Goal: Task Accomplishment & Management: Use online tool/utility

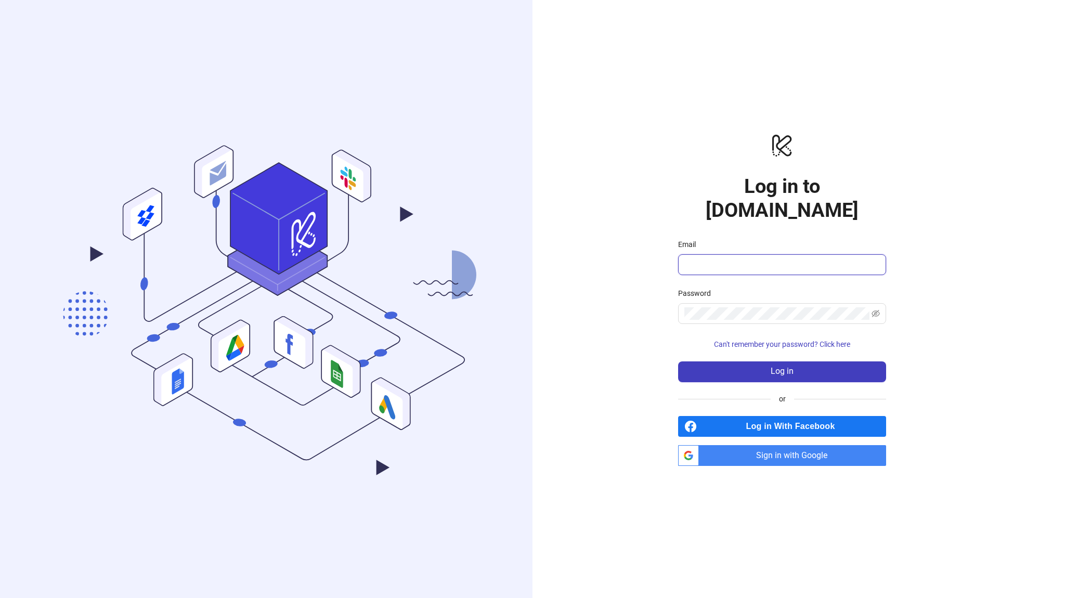
type input "**********"
click at [790, 445] on span "Sign in with Google" at bounding box center [794, 455] width 183 height 21
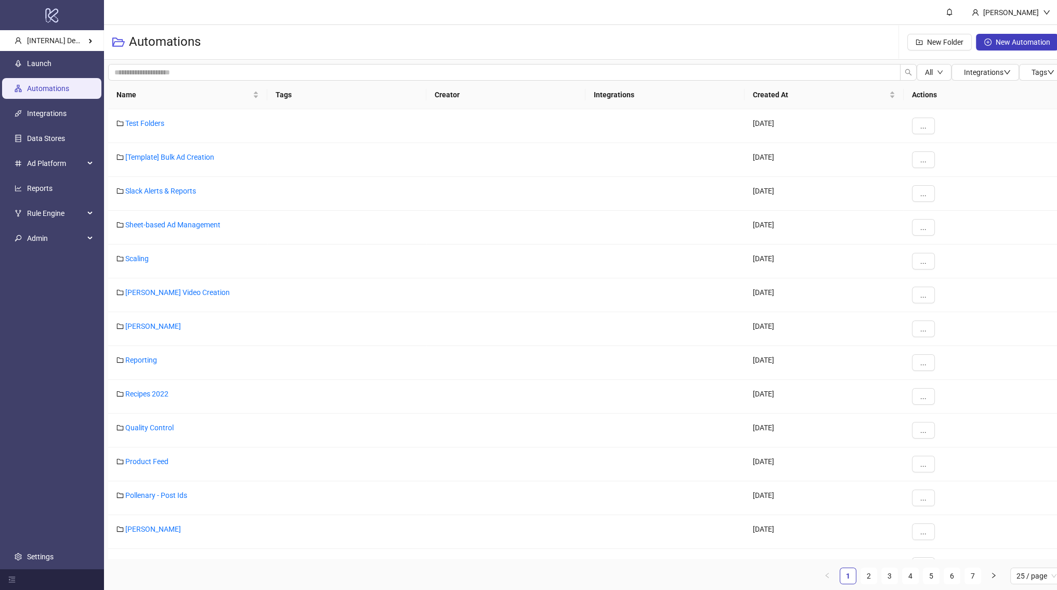
click at [55, 74] on ul "Launch Automations Integrations Data Stores Ad Platform Reports Rule Engine Adm…" at bounding box center [52, 310] width 104 height 518
click at [51, 68] on link "Launch" at bounding box center [39, 63] width 24 height 8
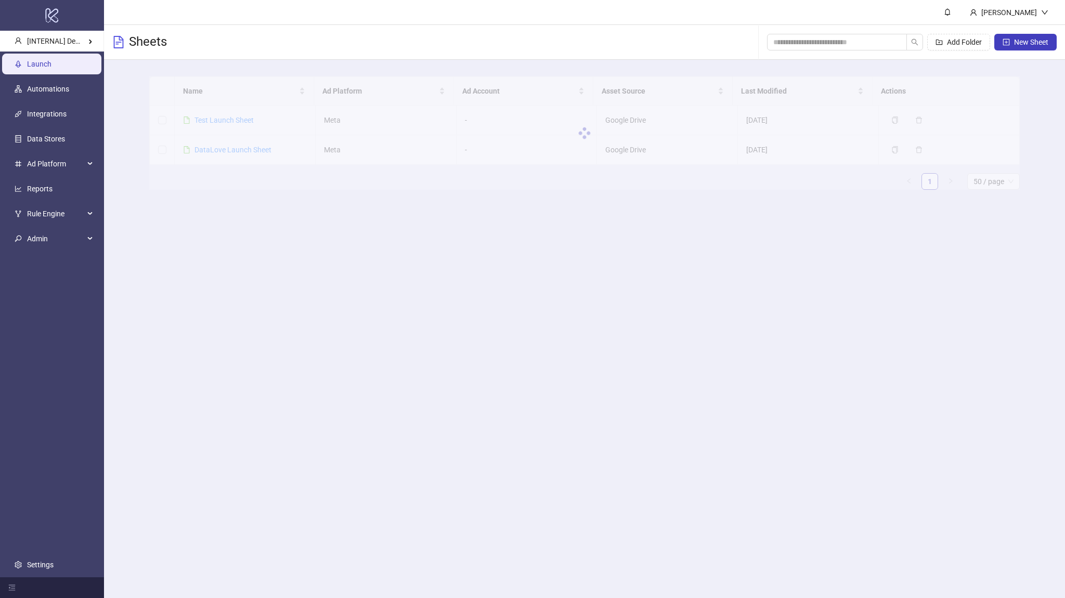
click at [220, 124] on div at bounding box center [584, 132] width 871 height 113
click at [223, 121] on div at bounding box center [584, 132] width 871 height 113
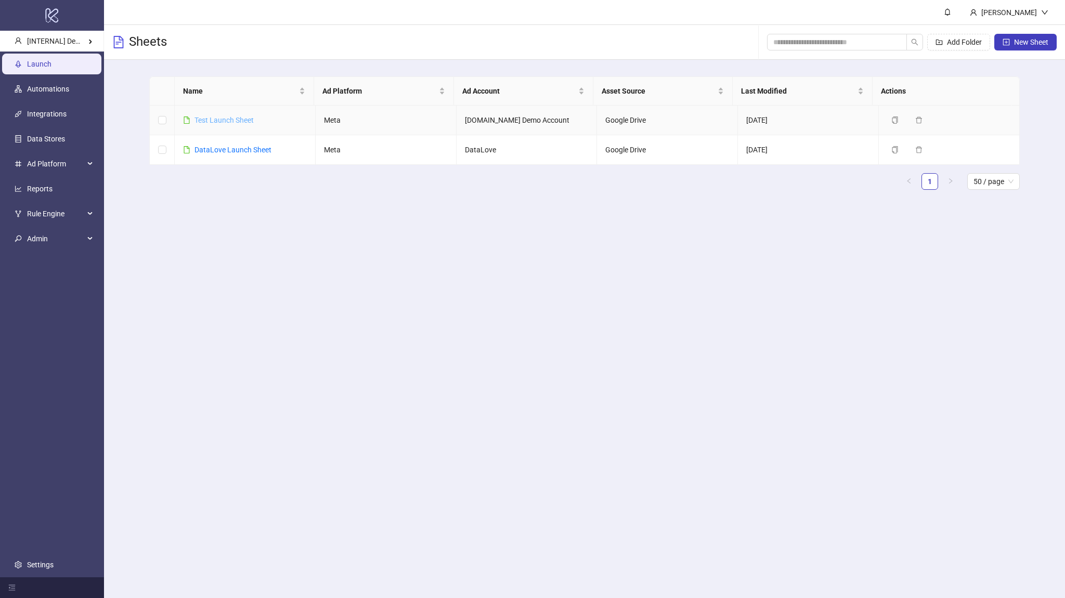
click at [231, 121] on link "Test Launch Sheet" at bounding box center [223, 120] width 59 height 8
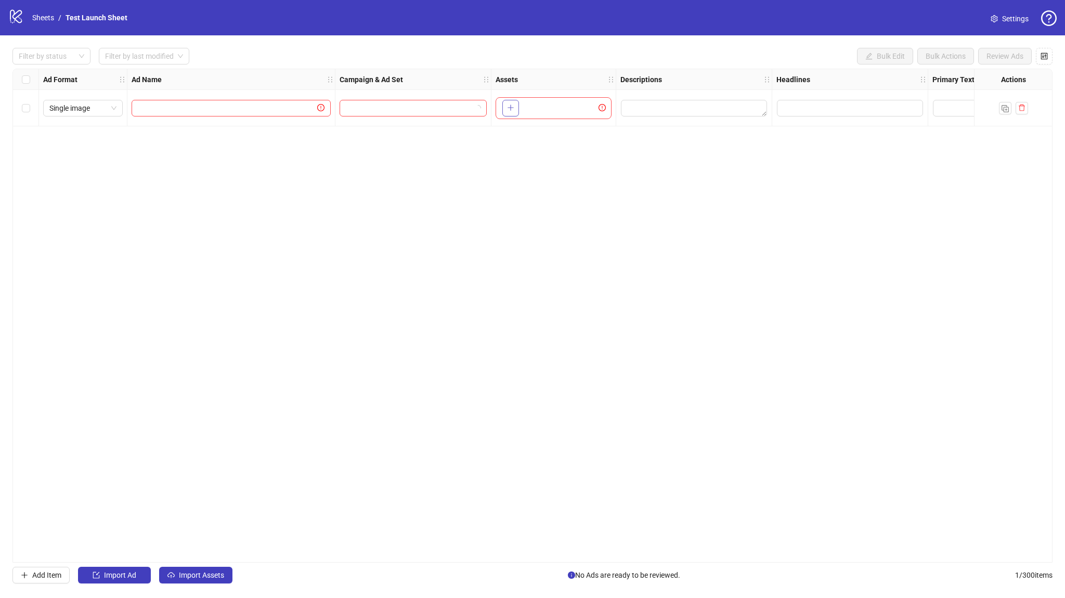
click at [513, 110] on icon "plus" at bounding box center [510, 107] width 7 height 7
click at [33, 18] on link "Sheets" at bounding box center [43, 17] width 26 height 11
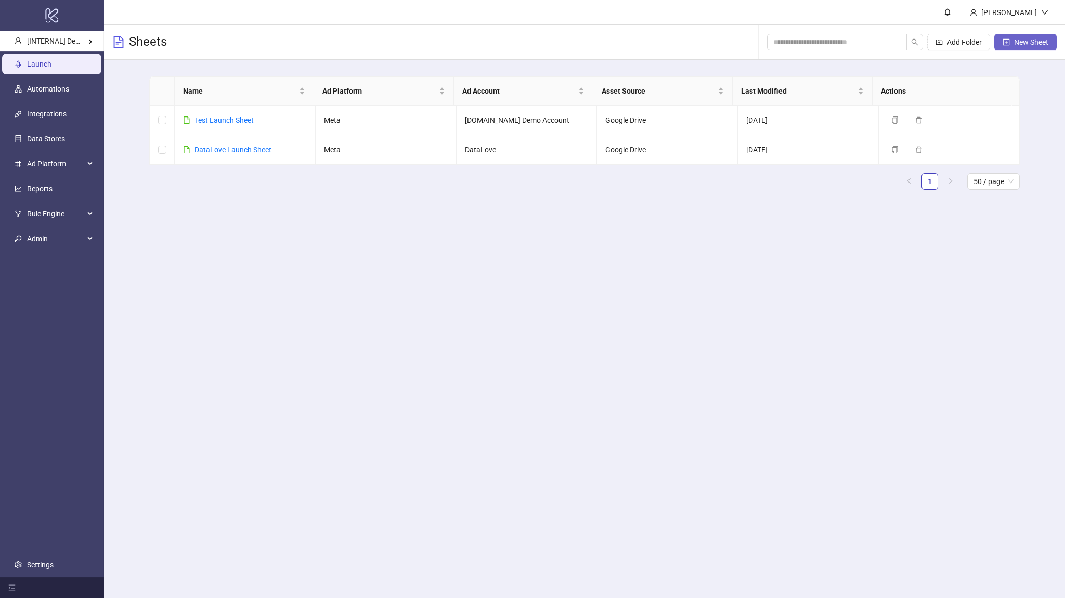
click at [1009, 35] on button "New Sheet" at bounding box center [1025, 42] width 62 height 17
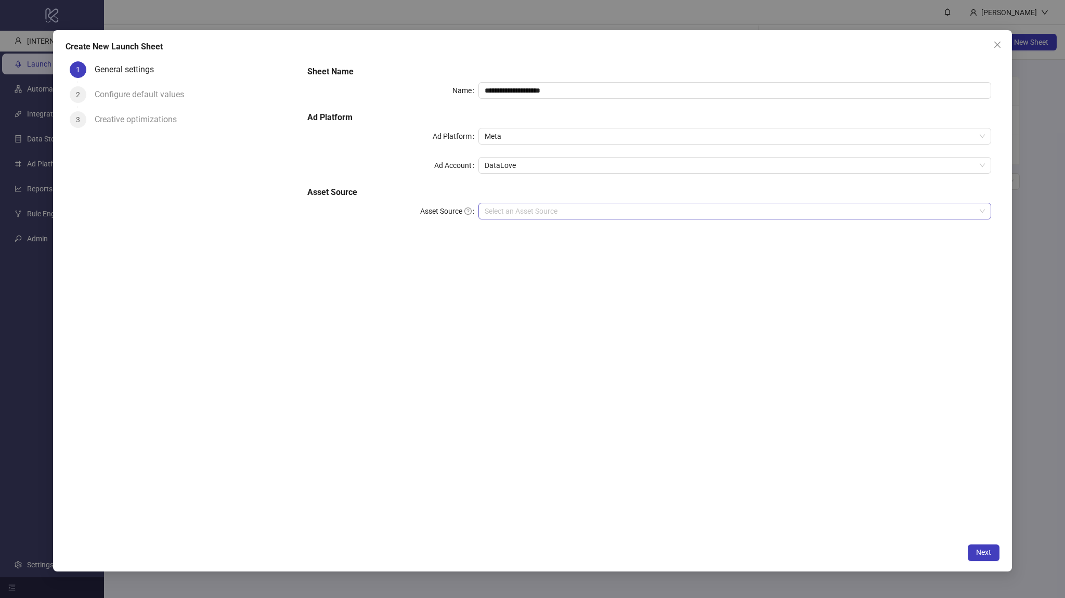
click at [520, 211] on input "Asset Source" at bounding box center [730, 211] width 491 height 16
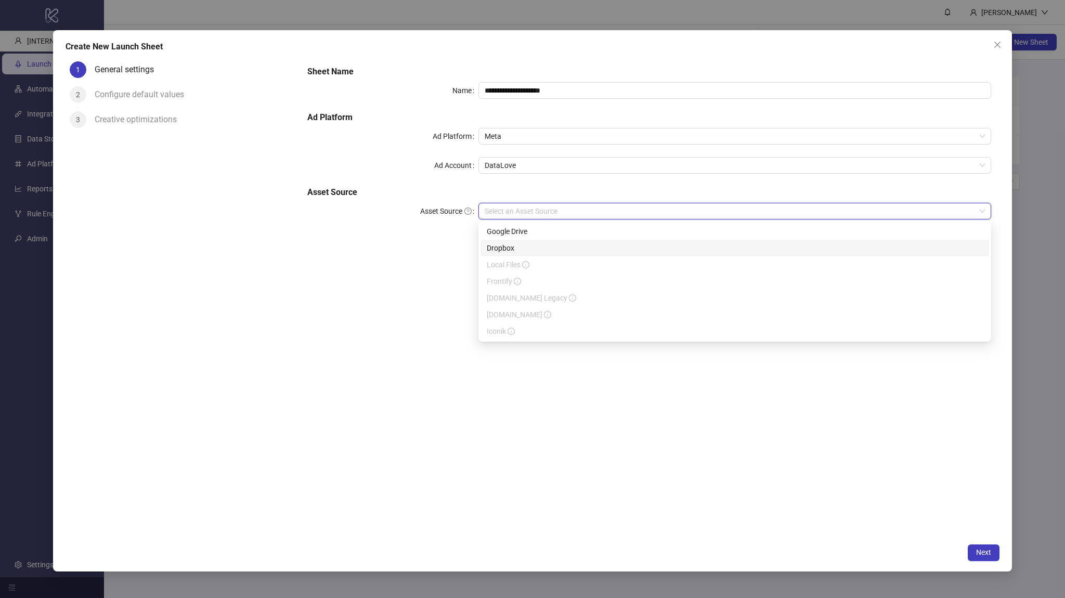
drag, startPoint x: 573, startPoint y: 261, endPoint x: 541, endPoint y: 262, distance: 31.2
click at [570, 261] on div "Local Files" at bounding box center [735, 264] width 496 height 11
click at [25, 362] on div "**********" at bounding box center [532, 299] width 1065 height 598
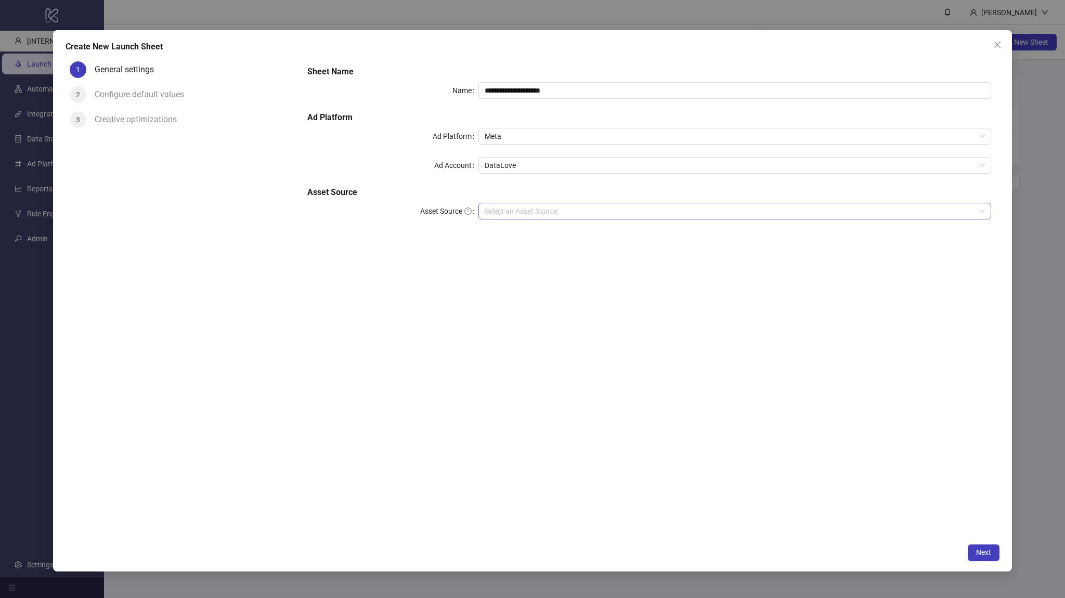
click at [540, 215] on input "Asset Source" at bounding box center [730, 211] width 491 height 16
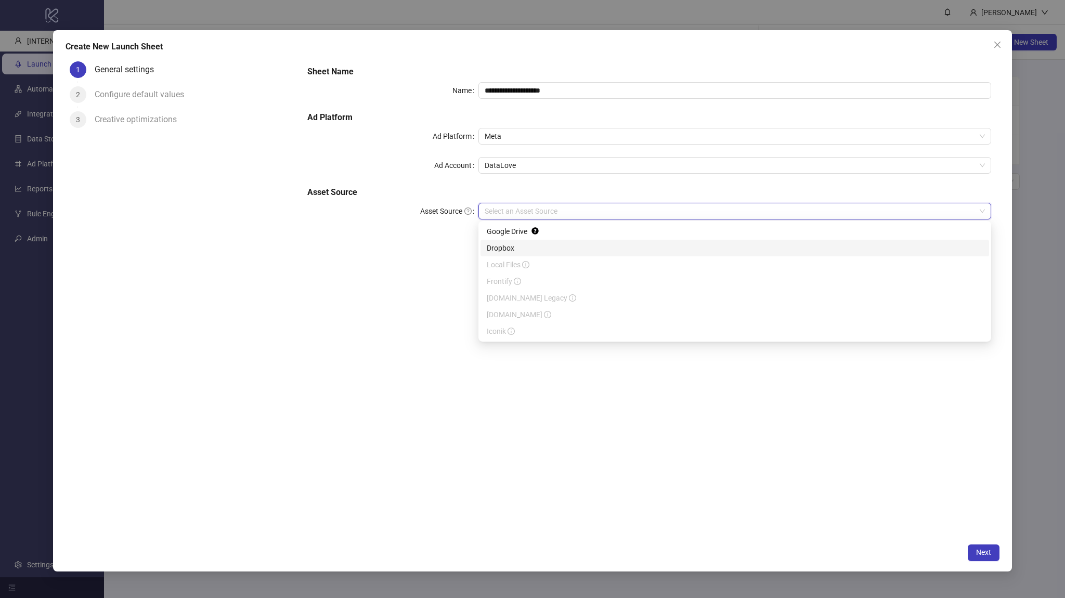
click at [8, 384] on div "**********" at bounding box center [532, 299] width 1065 height 598
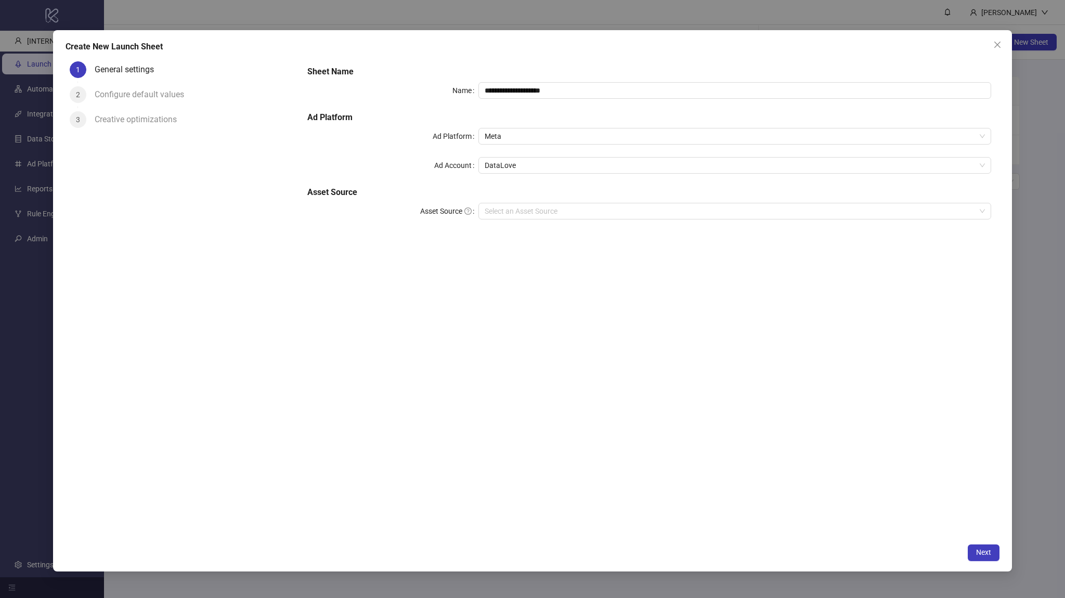
click at [8, 384] on div "**********" at bounding box center [532, 299] width 1065 height 598
click at [994, 42] on icon "close" at bounding box center [997, 45] width 8 height 8
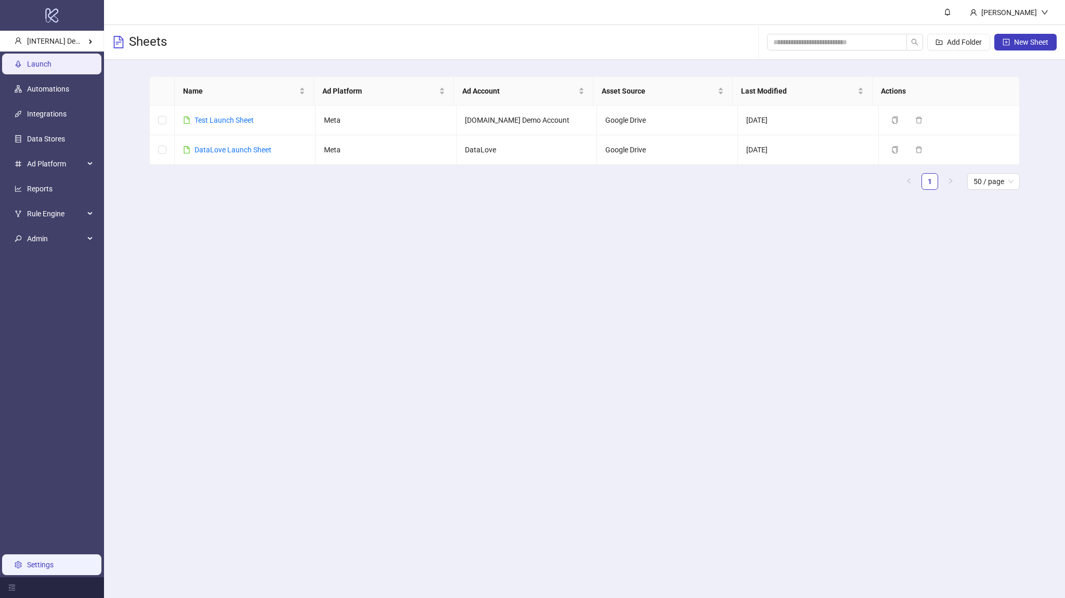
click at [54, 565] on link "Settings" at bounding box center [40, 565] width 27 height 8
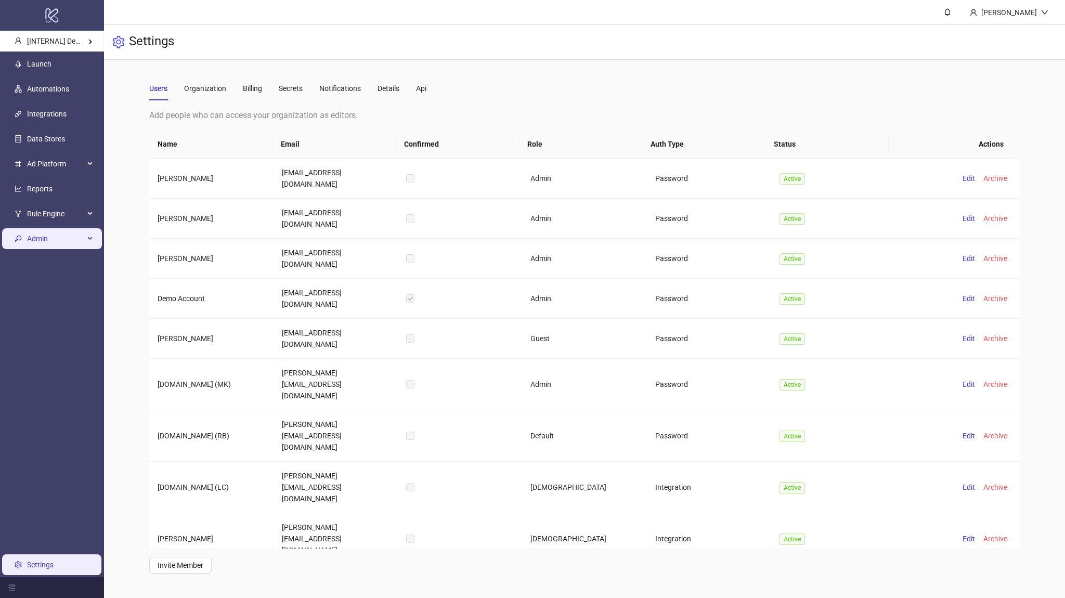
click at [64, 229] on span "Admin" at bounding box center [55, 238] width 57 height 21
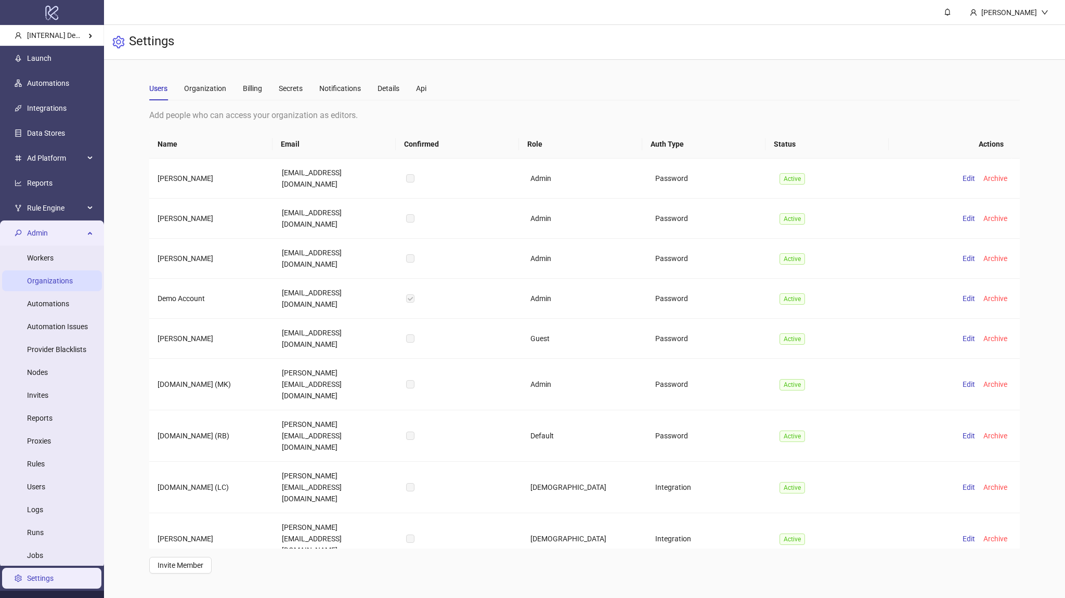
click at [70, 277] on link "Organizations" at bounding box center [50, 281] width 46 height 8
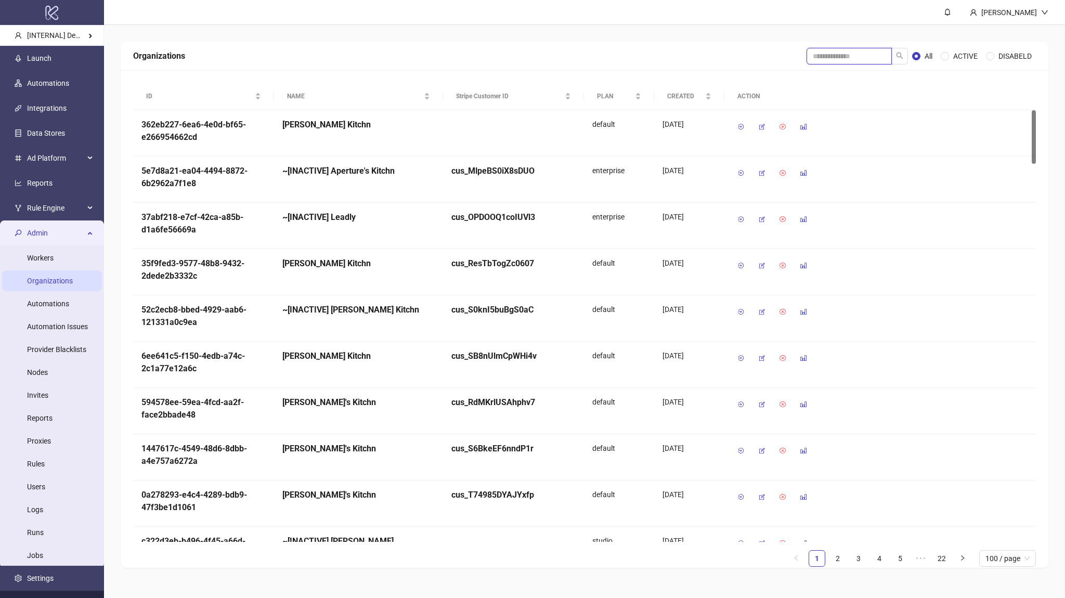
click at [871, 54] on input "search" at bounding box center [849, 56] width 85 height 17
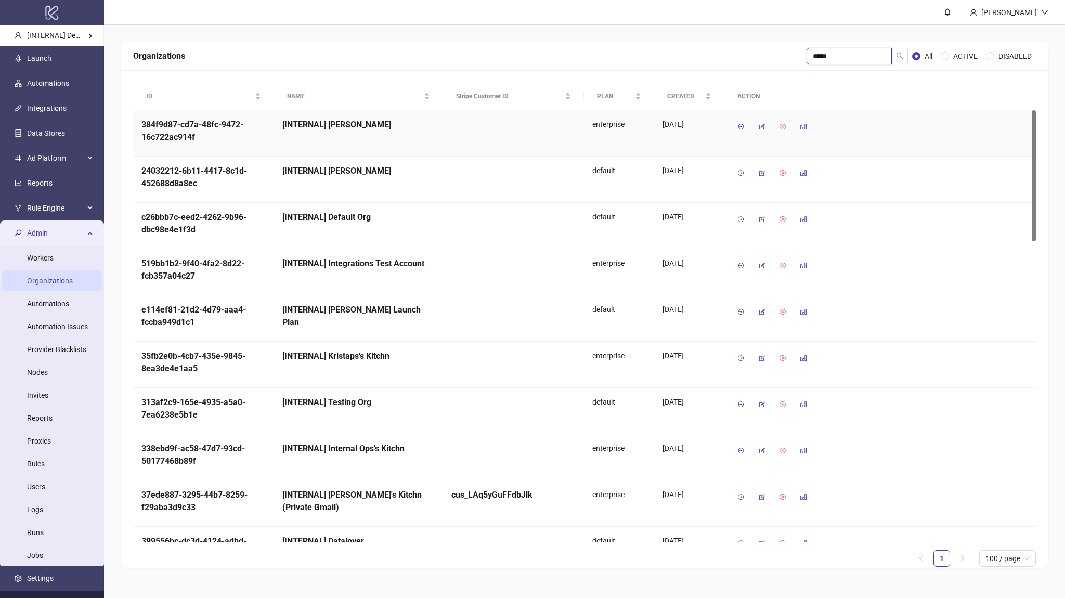
type input "*****"
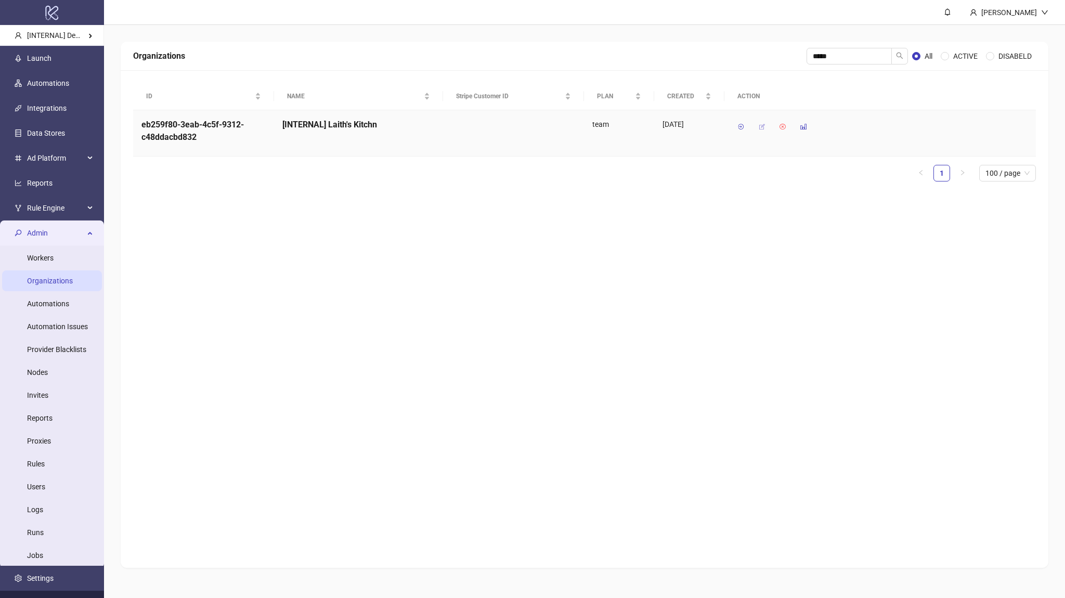
click at [761, 127] on icon "button" at bounding box center [761, 126] width 7 height 7
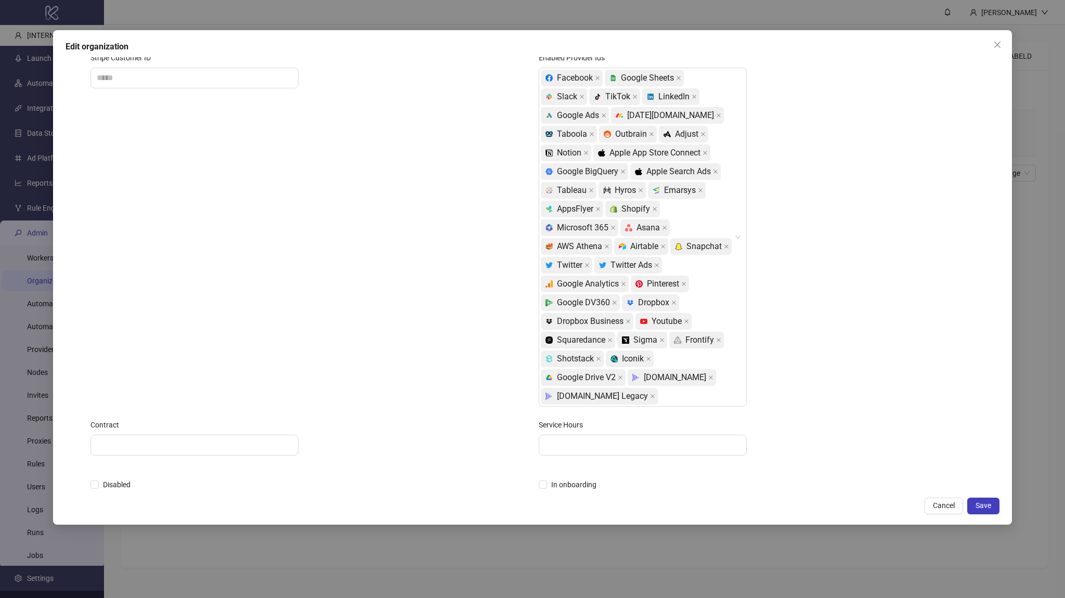
scroll to position [374, 0]
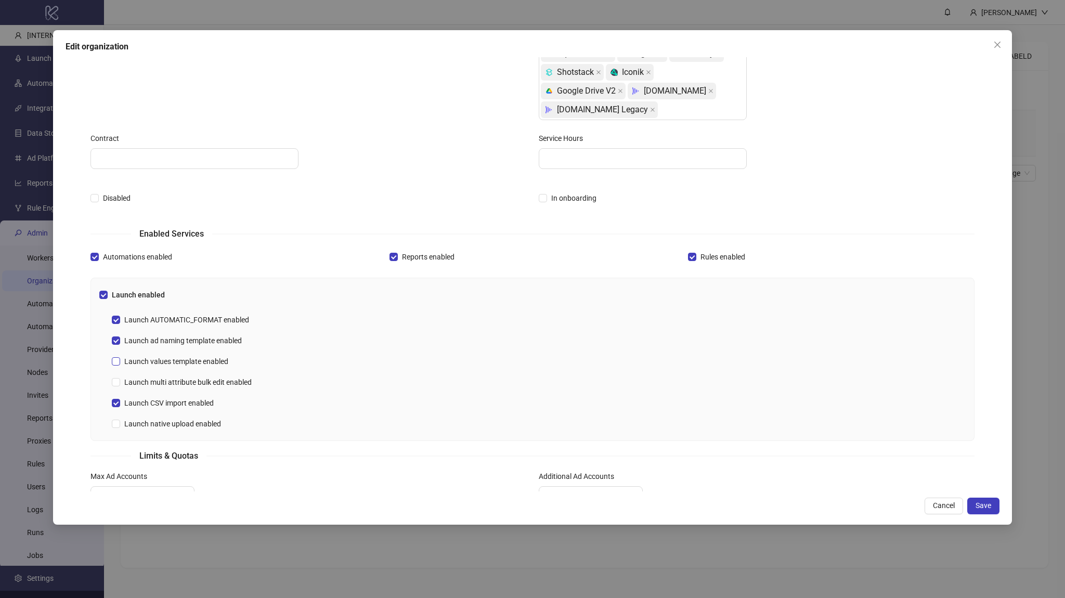
click at [176, 359] on span "Launch values template enabled" at bounding box center [176, 361] width 112 height 11
click at [179, 381] on span "Launch multi attribute bulk edit enabled" at bounding box center [188, 382] width 136 height 11
click at [185, 416] on div "Launch native upload enabled" at bounding box center [538, 424] width 853 height 17
click at [192, 423] on span "Launch native upload enabled" at bounding box center [172, 423] width 105 height 11
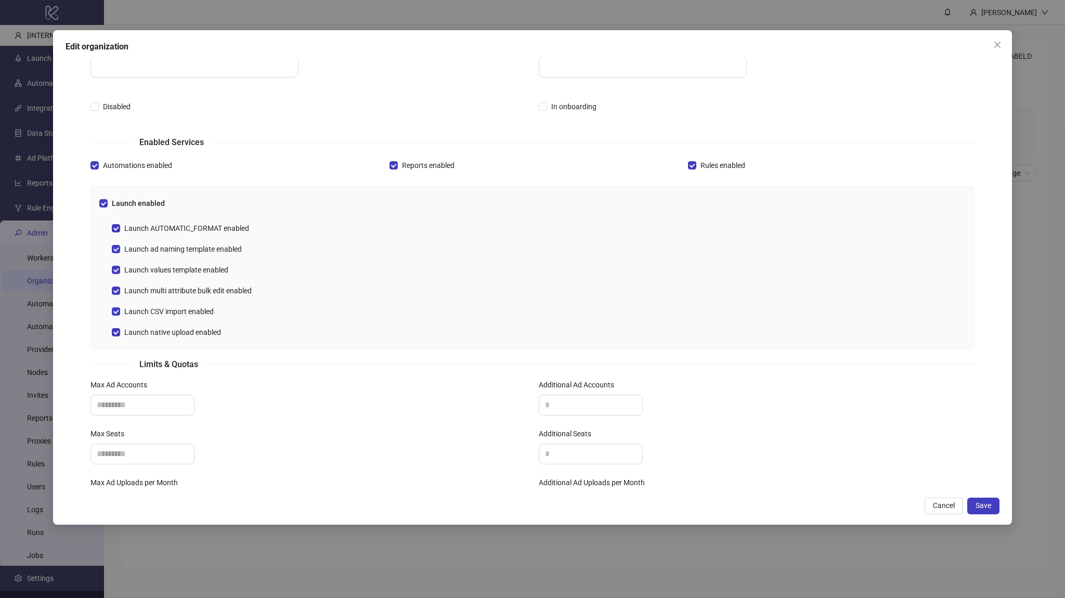
scroll to position [499, 0]
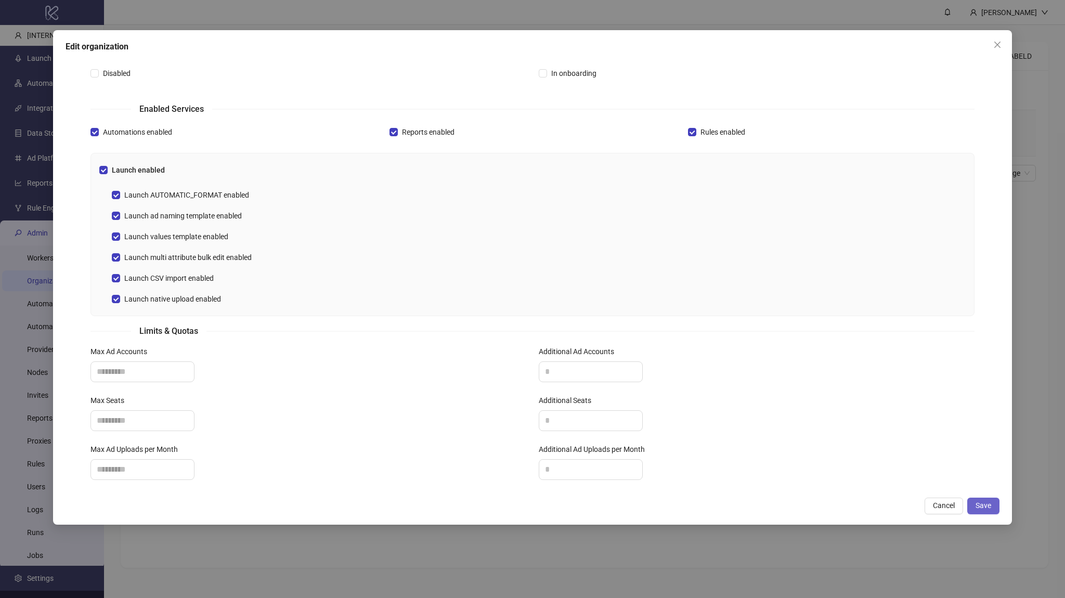
click at [989, 498] on button "Save" at bounding box center [983, 506] width 32 height 17
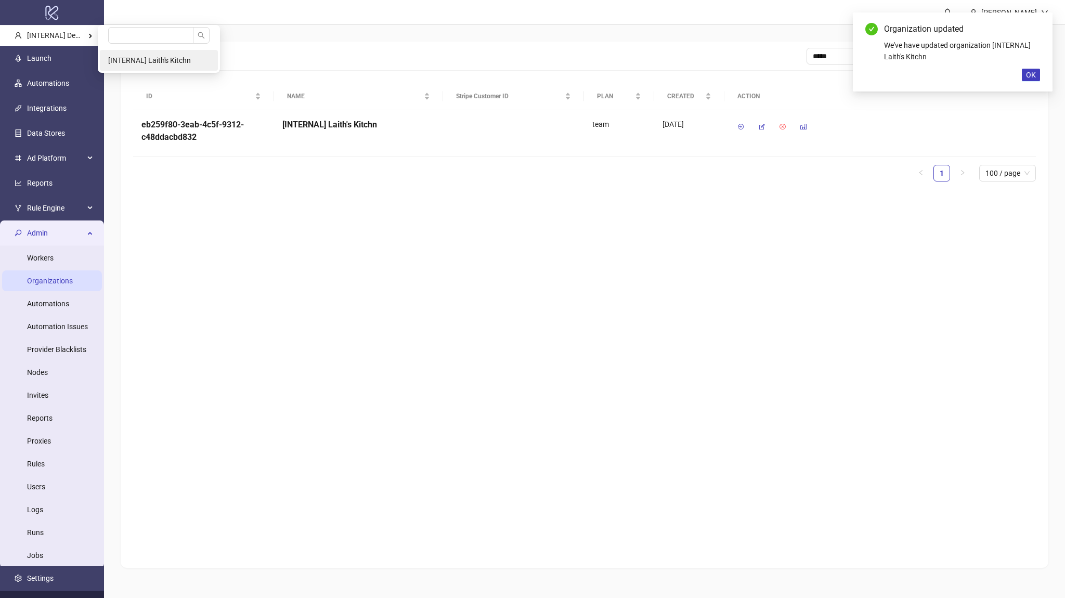
click at [151, 63] on span "[INTERNAL] Laith's Kitchn" at bounding box center [149, 60] width 83 height 8
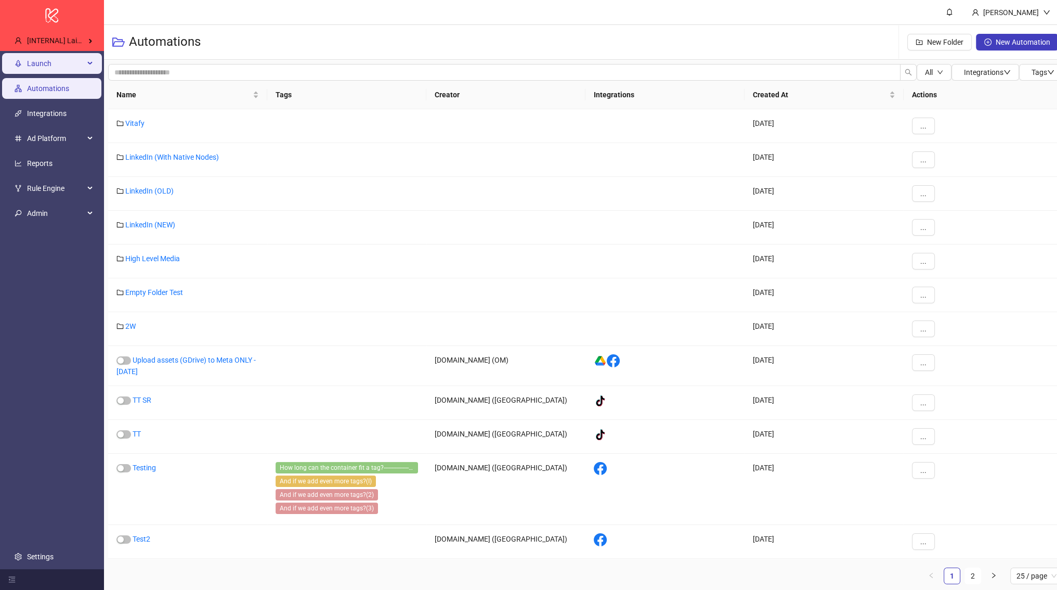
click at [62, 75] on li "Launch" at bounding box center [52, 63] width 104 height 25
click at [68, 59] on span "Launch" at bounding box center [55, 63] width 57 height 21
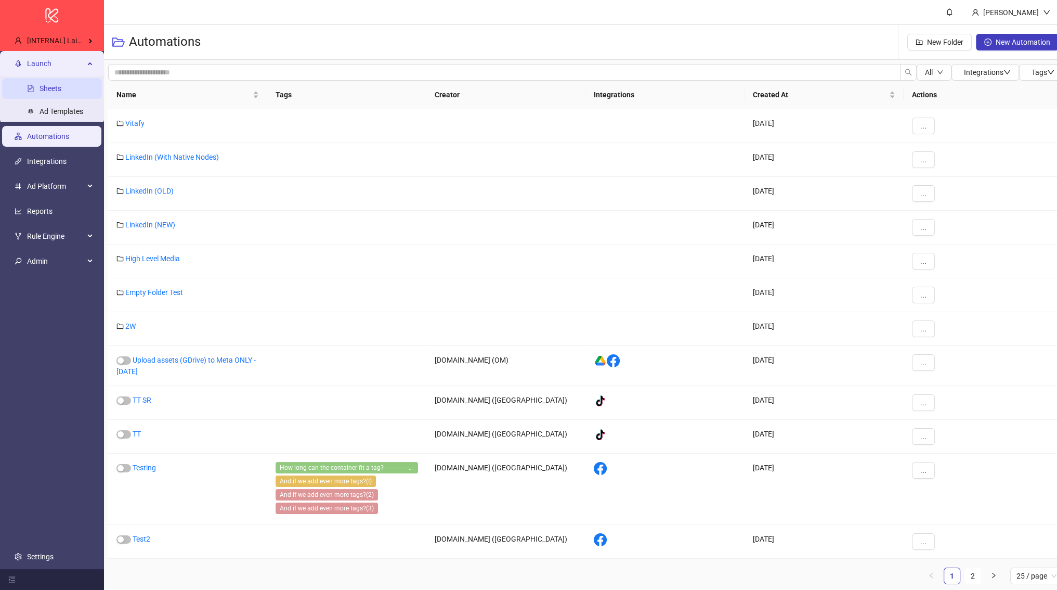
click at [61, 84] on link "Sheets" at bounding box center [51, 88] width 22 height 8
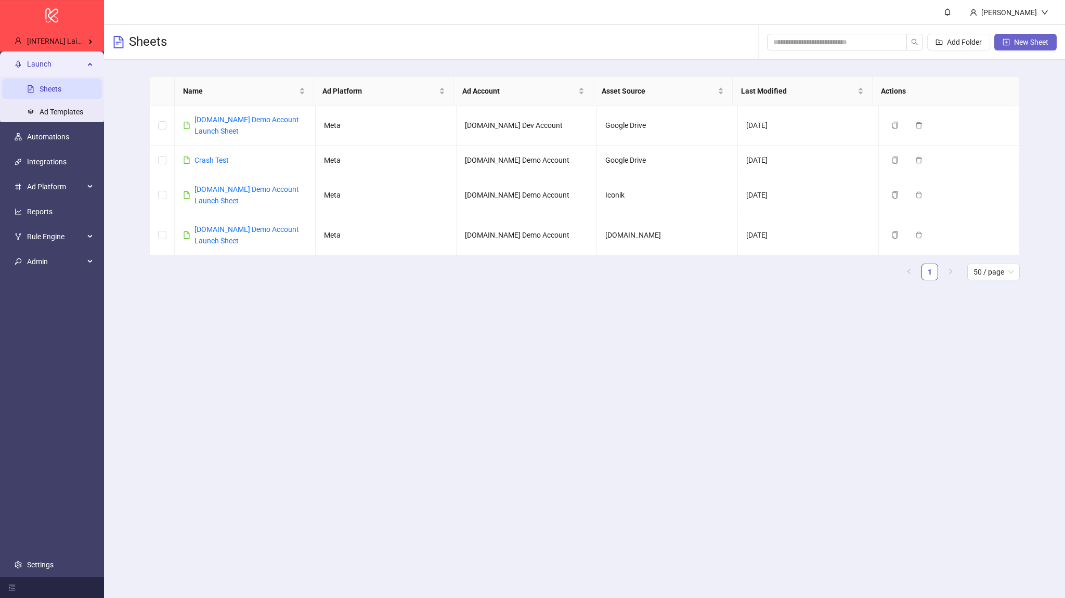
click at [1027, 45] on span "New Sheet" at bounding box center [1031, 42] width 34 height 8
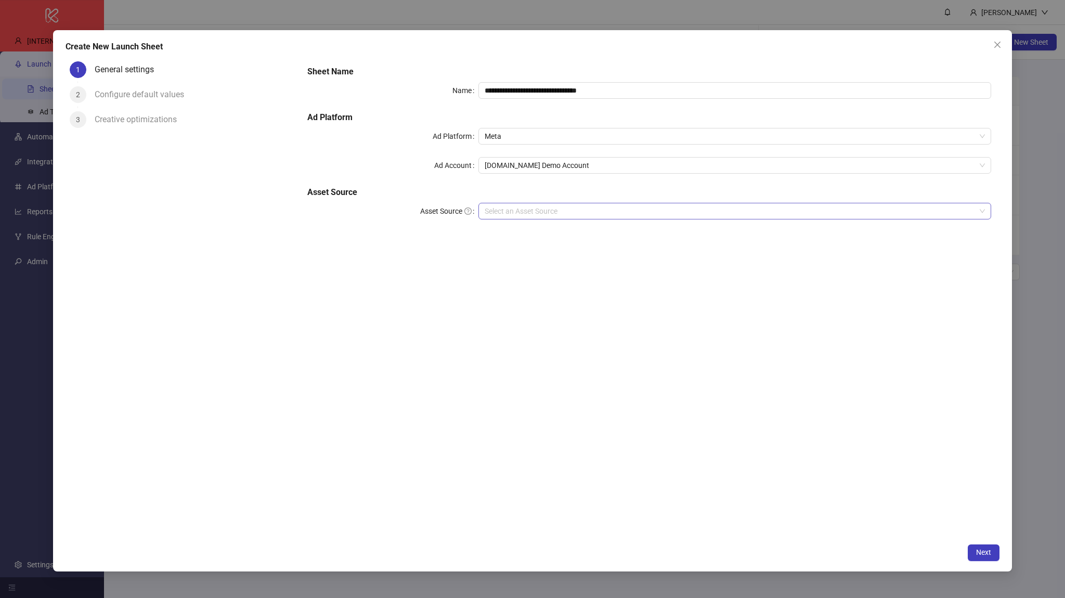
click at [504, 214] on input "Asset Source" at bounding box center [730, 211] width 491 height 16
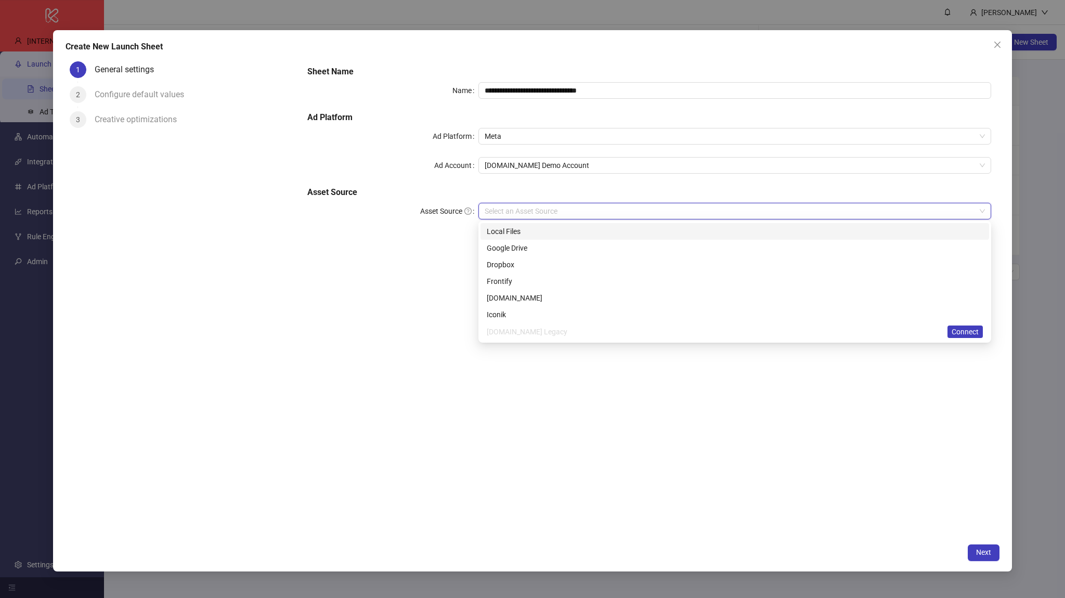
click at [523, 235] on div "Local Files" at bounding box center [735, 231] width 496 height 11
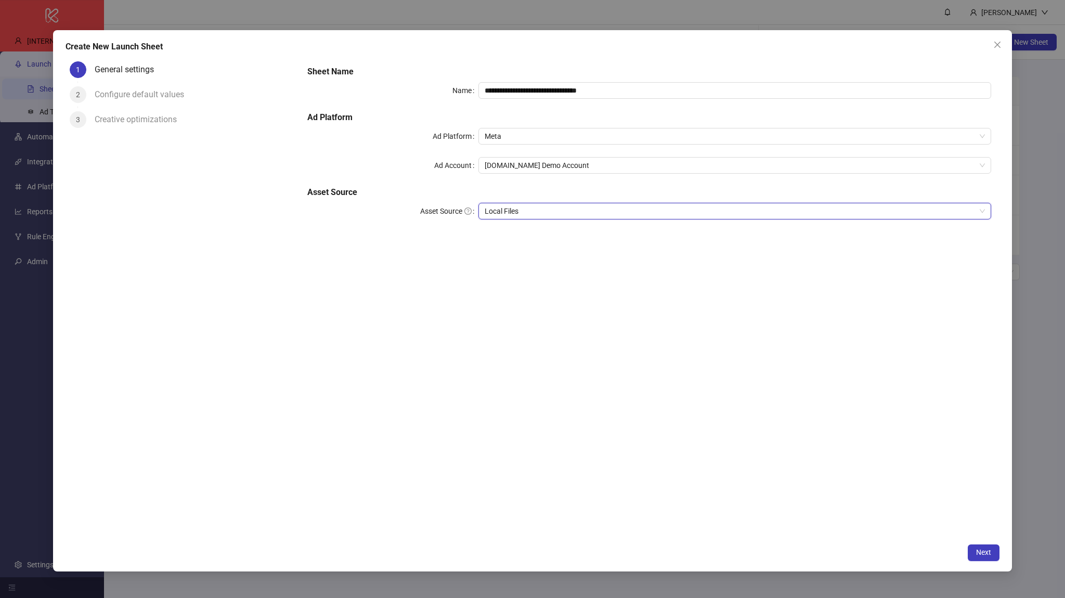
click at [519, 210] on span "Local Files" at bounding box center [735, 211] width 500 height 16
click at [985, 548] on span "Next" at bounding box center [983, 552] width 15 height 8
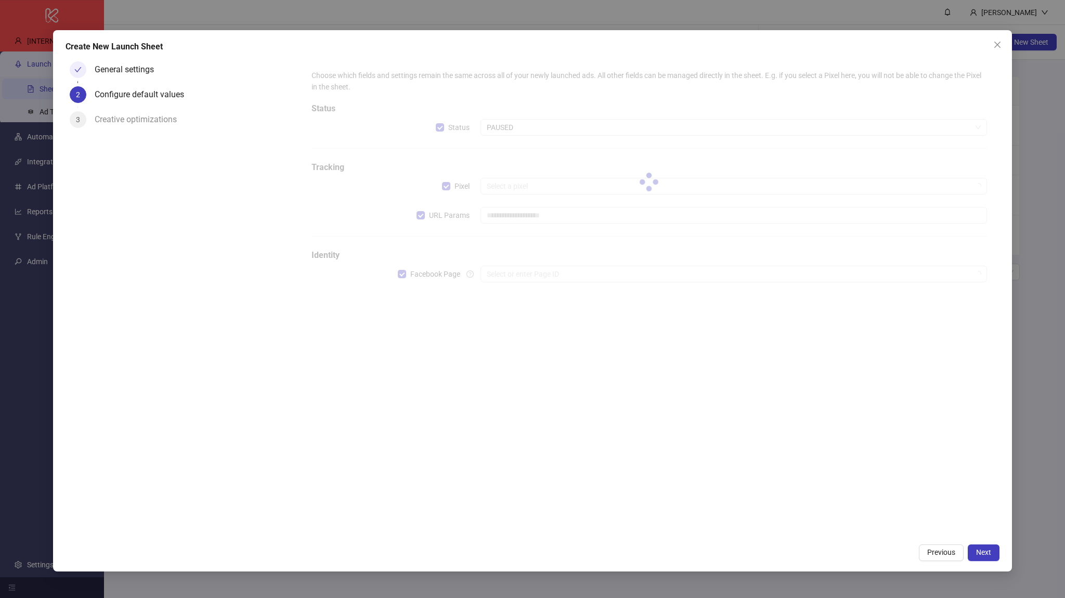
type input "**********"
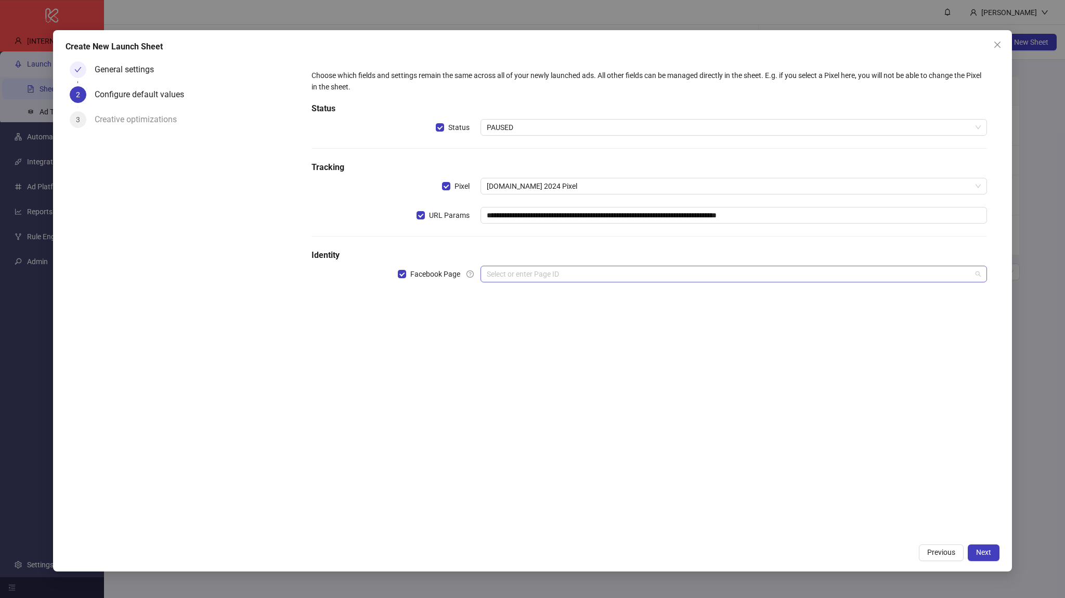
click at [486, 276] on div "Select or enter Page ID" at bounding box center [734, 274] width 507 height 17
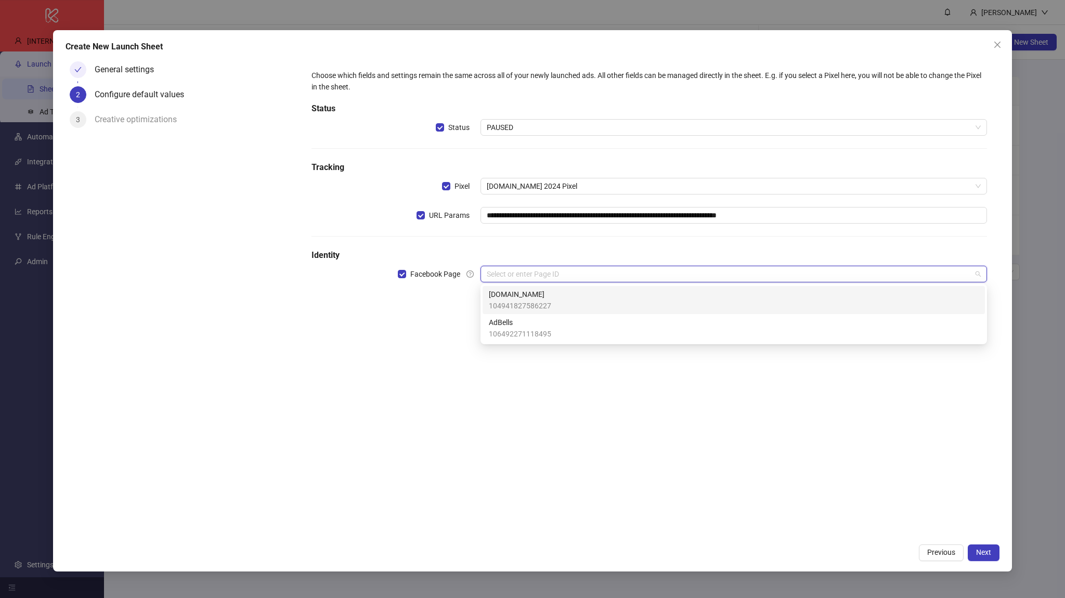
click at [508, 302] on span "104941827586227" at bounding box center [520, 305] width 62 height 11
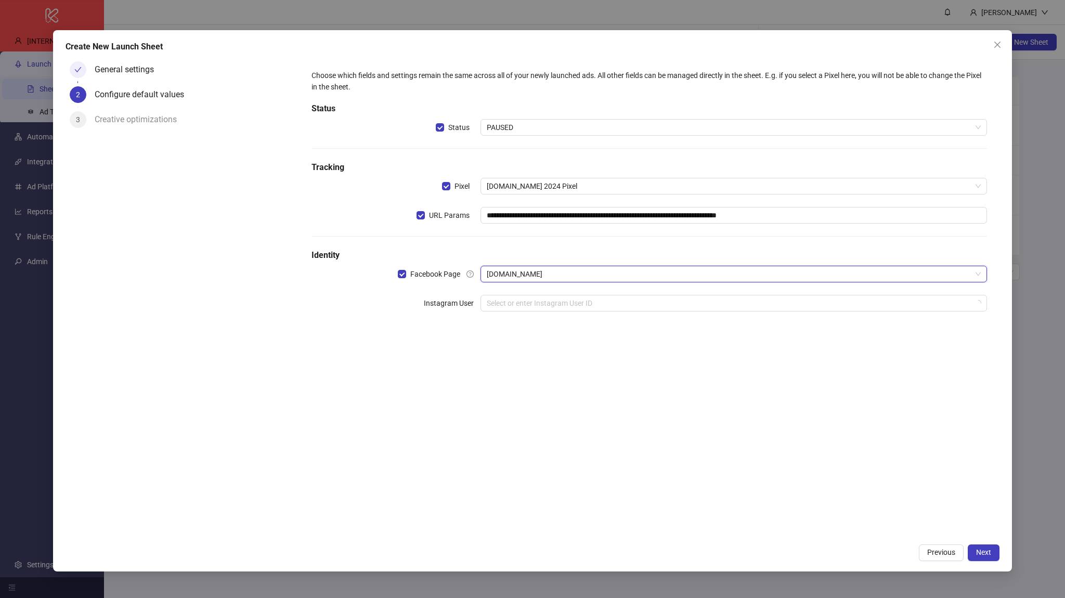
drag, startPoint x: 977, startPoint y: 555, endPoint x: 967, endPoint y: 541, distance: 17.9
click at [976, 553] on span "Next" at bounding box center [983, 552] width 15 height 8
click at [665, 306] on input "search" at bounding box center [729, 303] width 485 height 16
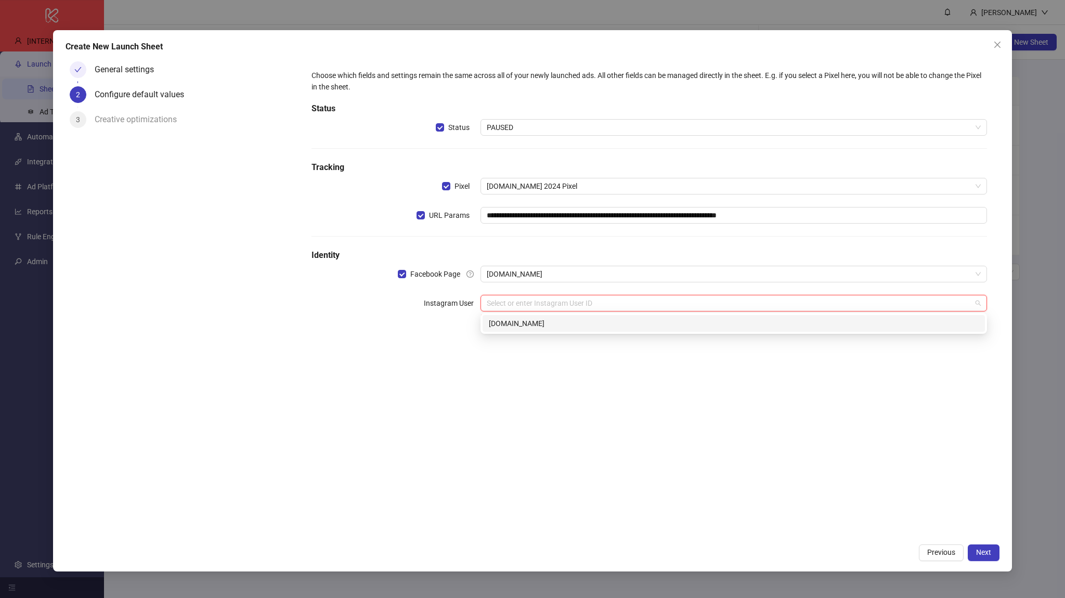
click at [665, 328] on div "kitchn.io" at bounding box center [734, 323] width 490 height 11
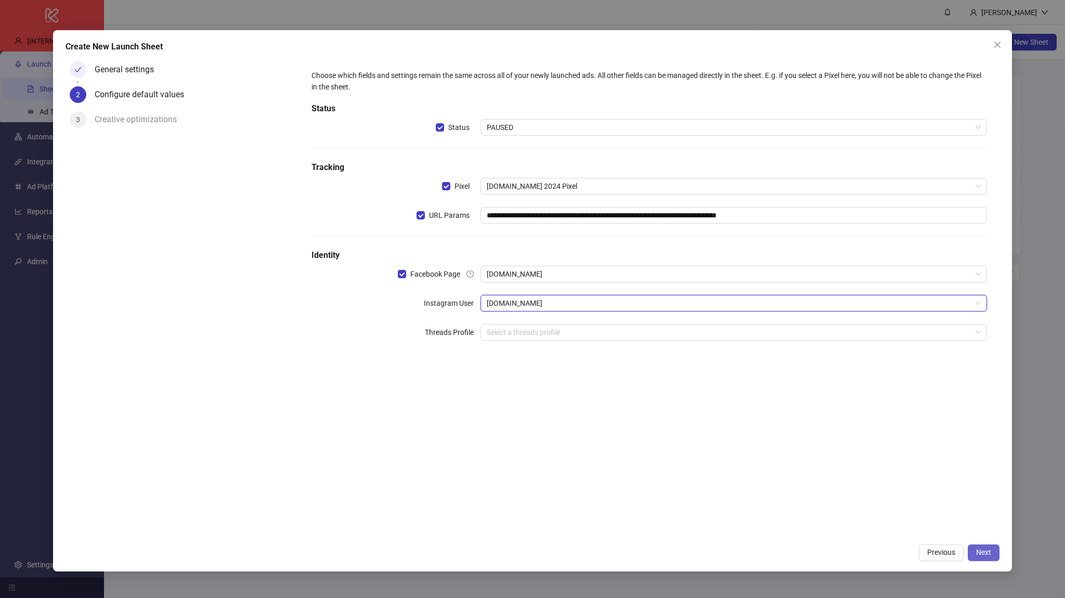
click at [973, 554] on button "Next" at bounding box center [984, 552] width 32 height 17
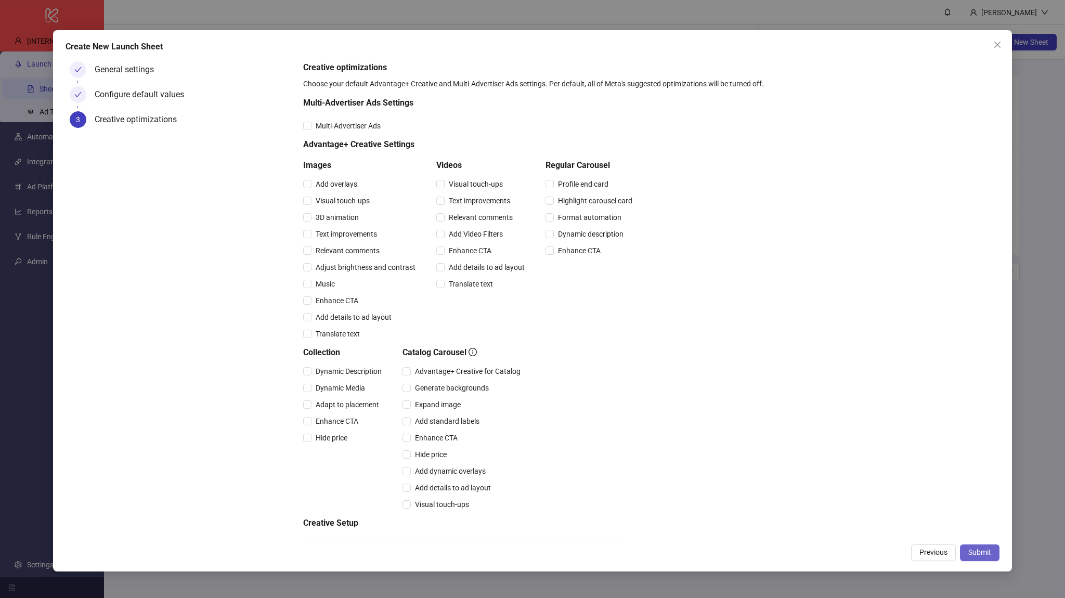
click at [973, 553] on span "Submit" at bounding box center [979, 552] width 23 height 8
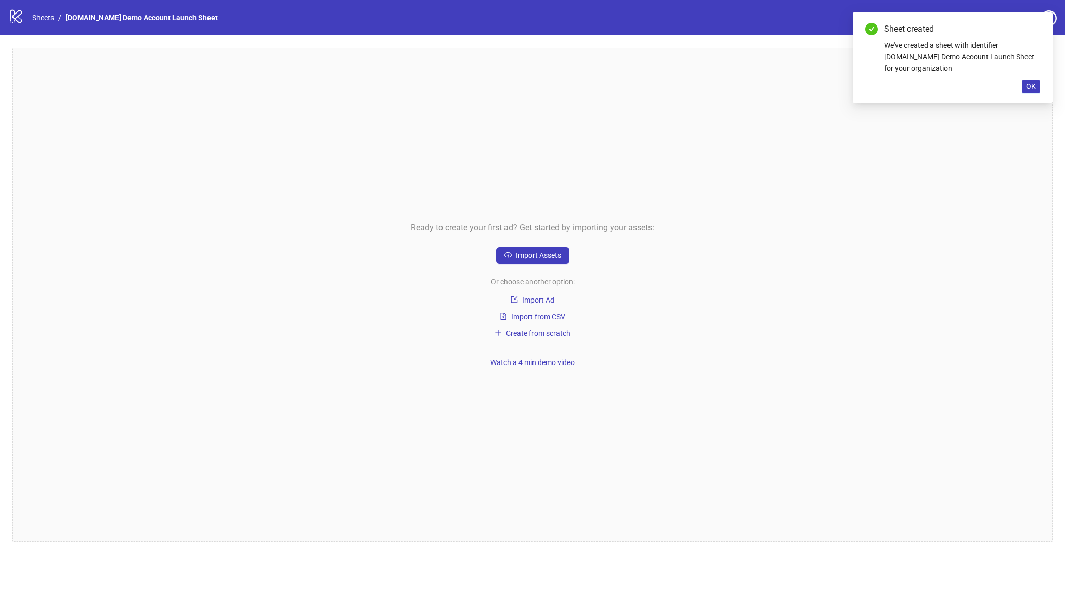
drag, startPoint x: 562, startPoint y: 250, endPoint x: 607, endPoint y: 315, distance: 79.2
click at [607, 315] on div "Ready to create your first ad? Get started by importing your assets: Import Ass…" at bounding box center [532, 295] width 1040 height 494
click at [542, 334] on span "Create from scratch" at bounding box center [538, 333] width 64 height 8
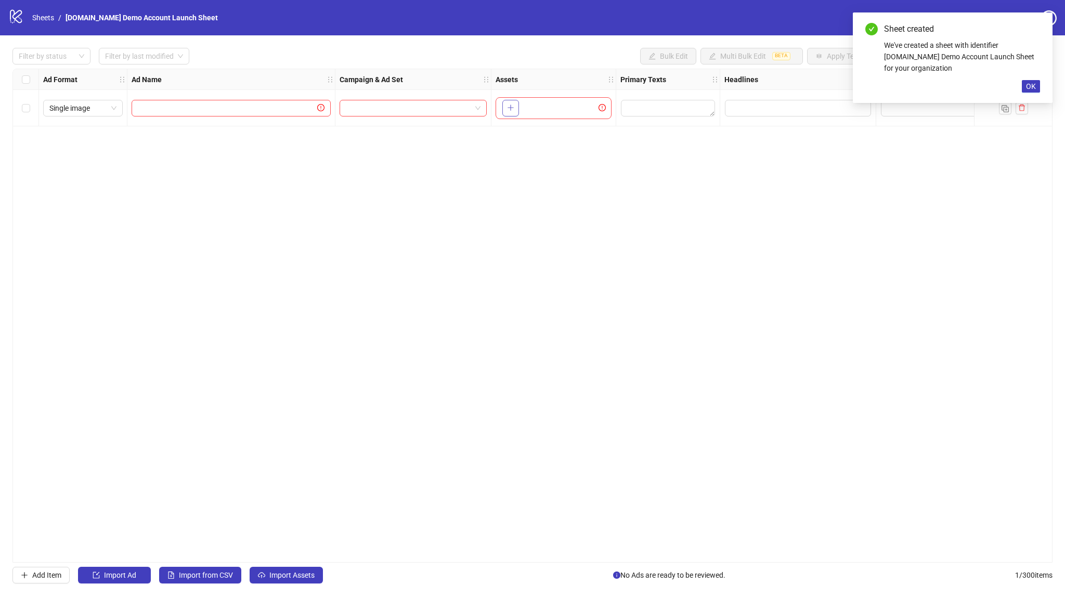
click at [507, 102] on button "button" at bounding box center [510, 108] width 17 height 17
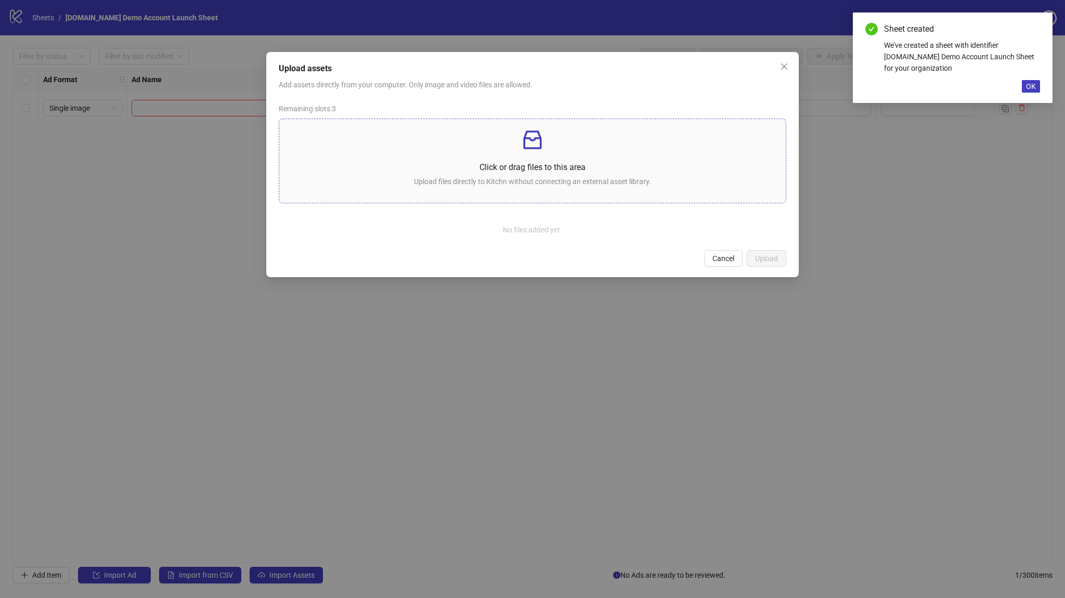
click at [501, 125] on span "Click or drag files to this area Upload files directly to Kitchn without connec…" at bounding box center [532, 161] width 507 height 84
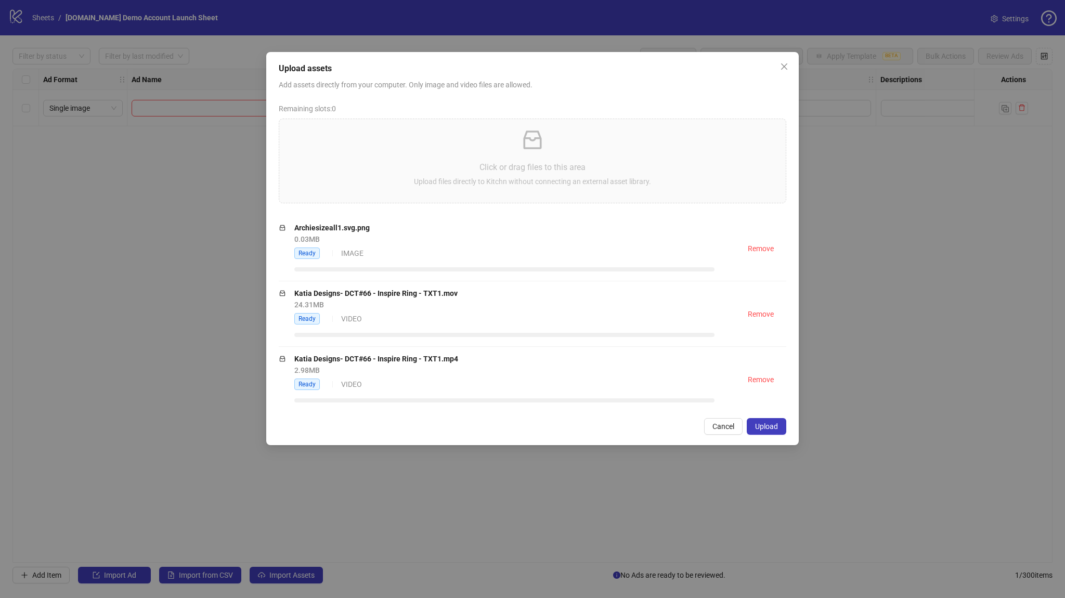
click at [771, 427] on span "Upload" at bounding box center [766, 426] width 23 height 8
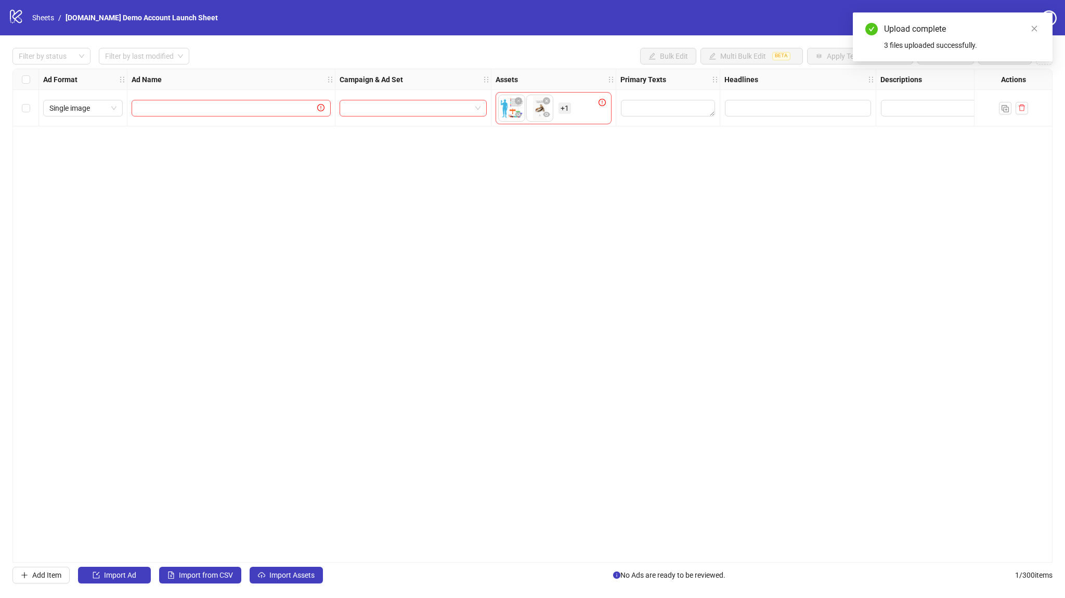
click at [565, 112] on span "+ 1" at bounding box center [565, 107] width 12 height 11
click at [555, 214] on icon "eye" at bounding box center [552, 213] width 7 height 7
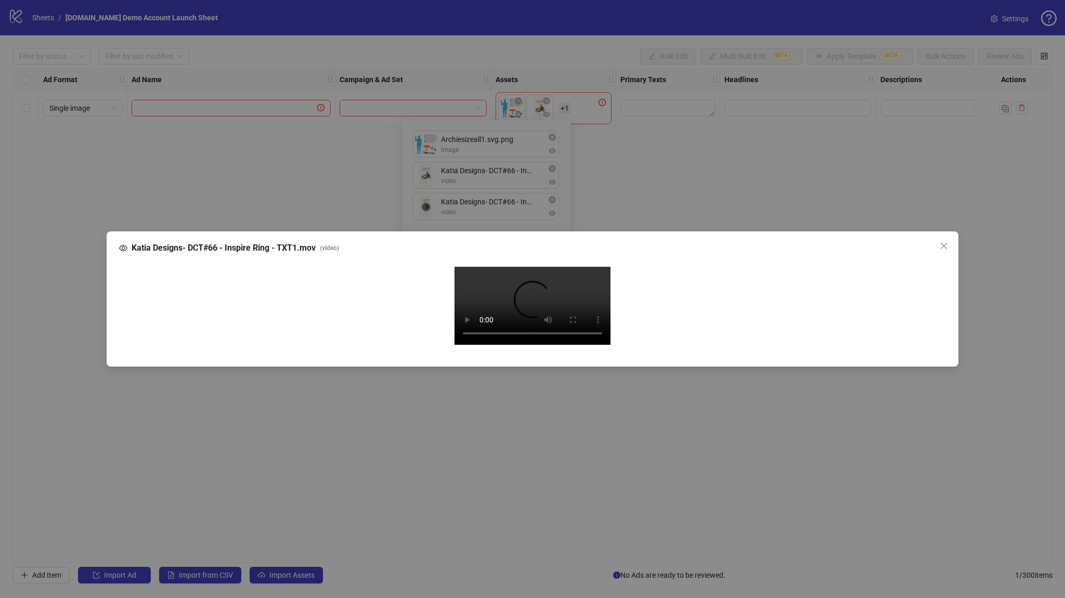
click at [287, 144] on div "Katia Designs- DCT#66 - Inspire Ring - TXT1.mov ( video ) Your browser does not…" at bounding box center [532, 299] width 1065 height 598
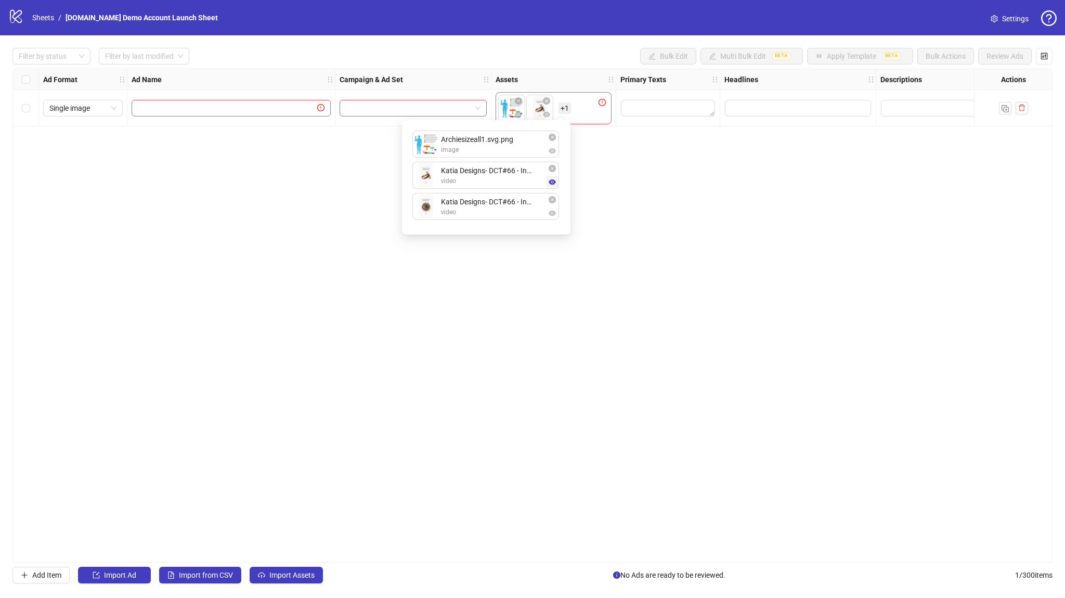
click at [549, 186] on span "button" at bounding box center [552, 182] width 7 height 8
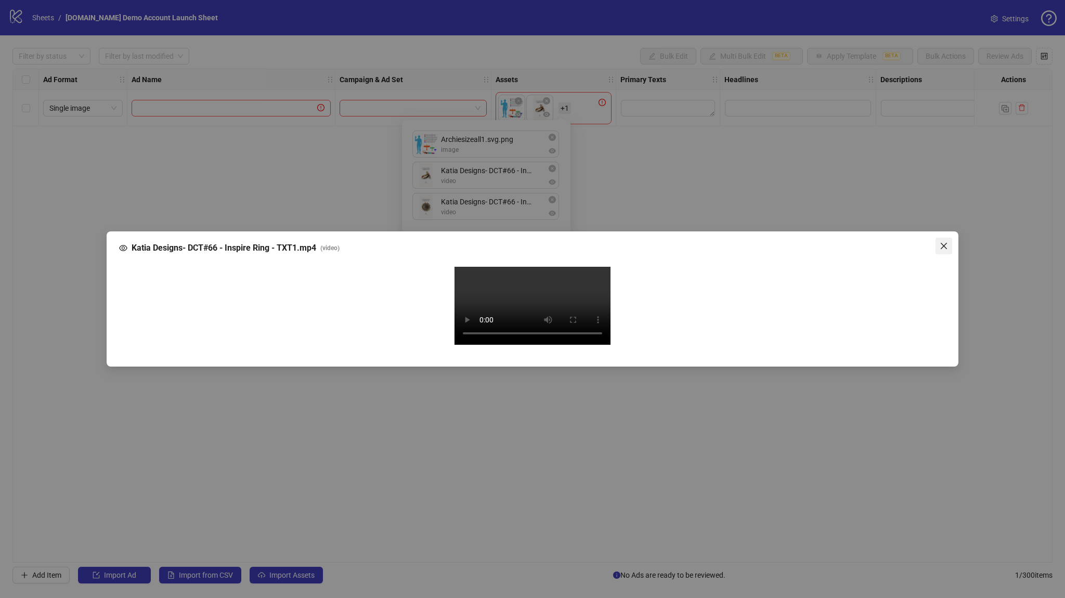
click at [947, 242] on icon "close" at bounding box center [944, 246] width 8 height 8
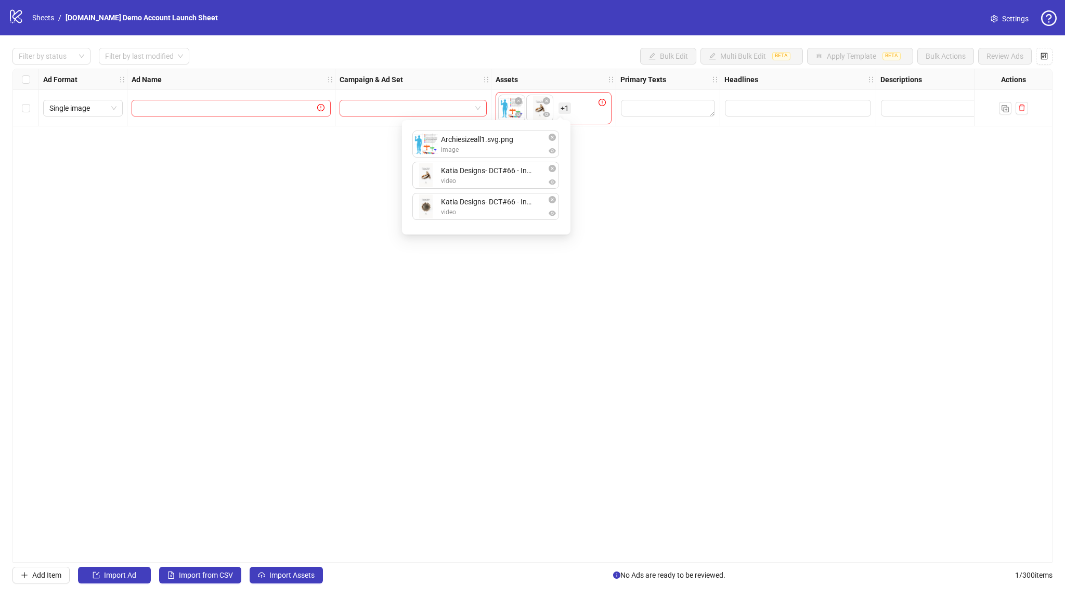
drag, startPoint x: 230, startPoint y: 462, endPoint x: 184, endPoint y: 555, distance: 104.0
click at [229, 462] on div "Ad Format Ad Name Campaign & Ad Set Assets Primary Texts Headlines Descriptions…" at bounding box center [532, 316] width 1040 height 494
click at [65, 572] on button "Add Item" at bounding box center [40, 575] width 57 height 17
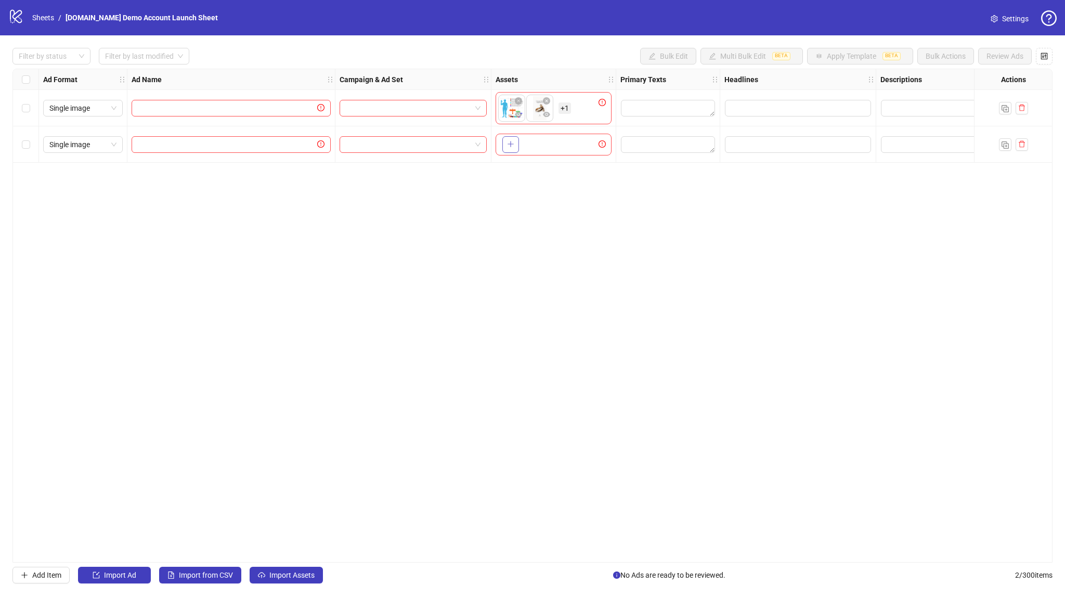
click at [512, 149] on button "button" at bounding box center [510, 144] width 17 height 17
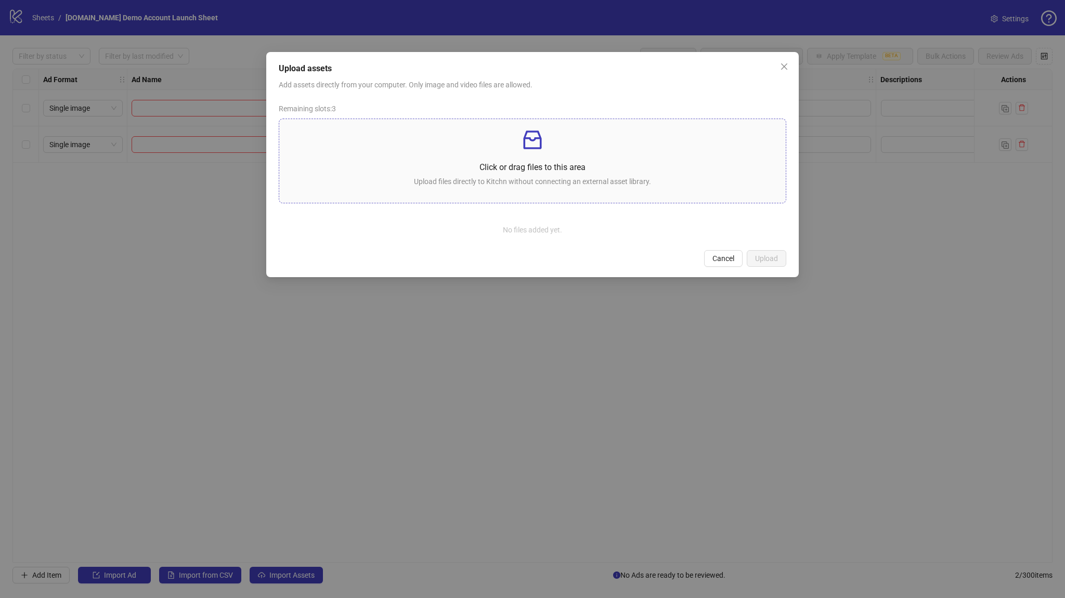
click at [504, 188] on div "Click or drag files to this area Upload files directly to Kitchn without connec…" at bounding box center [533, 160] width 490 height 67
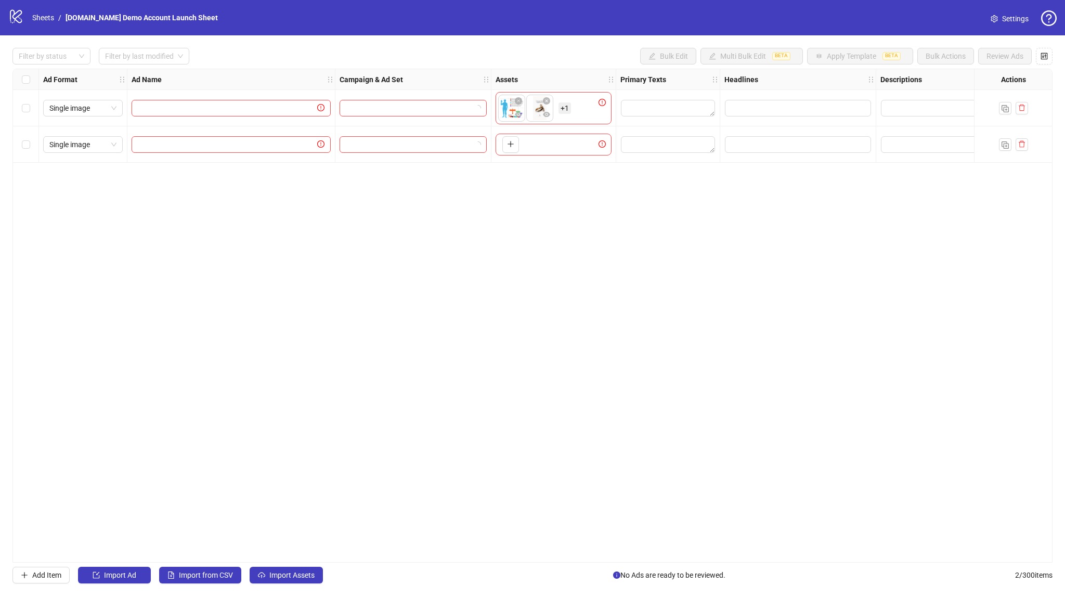
click at [499, 149] on div "To pick up a draggable item, press the space bar. While dragging, use the arrow…" at bounding box center [508, 144] width 21 height 17
click at [505, 150] on button "button" at bounding box center [510, 144] width 17 height 17
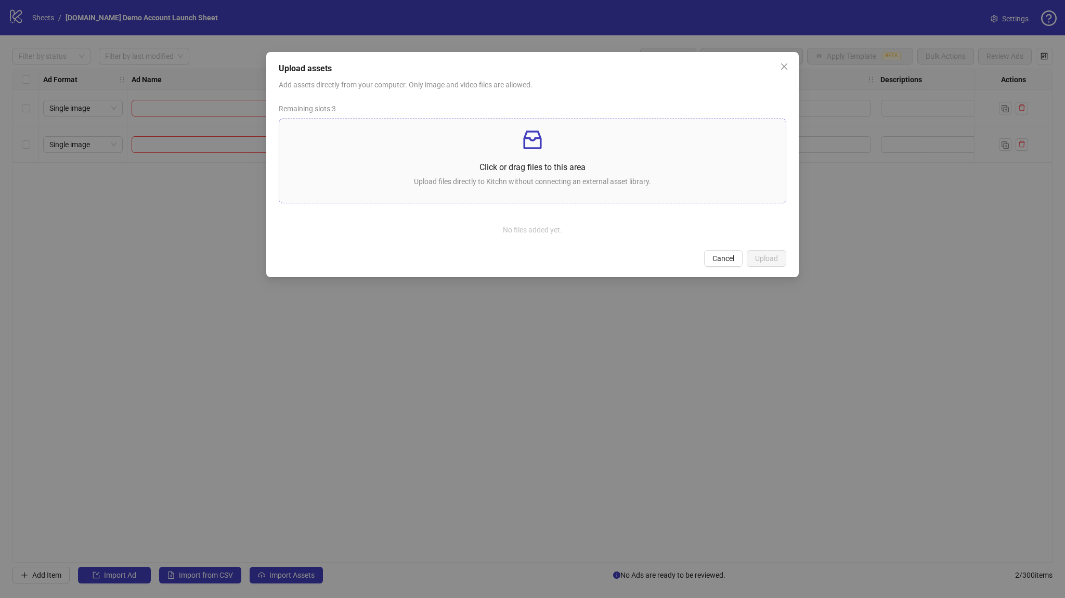
click at [492, 186] on p "Upload files directly to Kitchn without connecting an external asset library." at bounding box center [533, 181] width 490 height 11
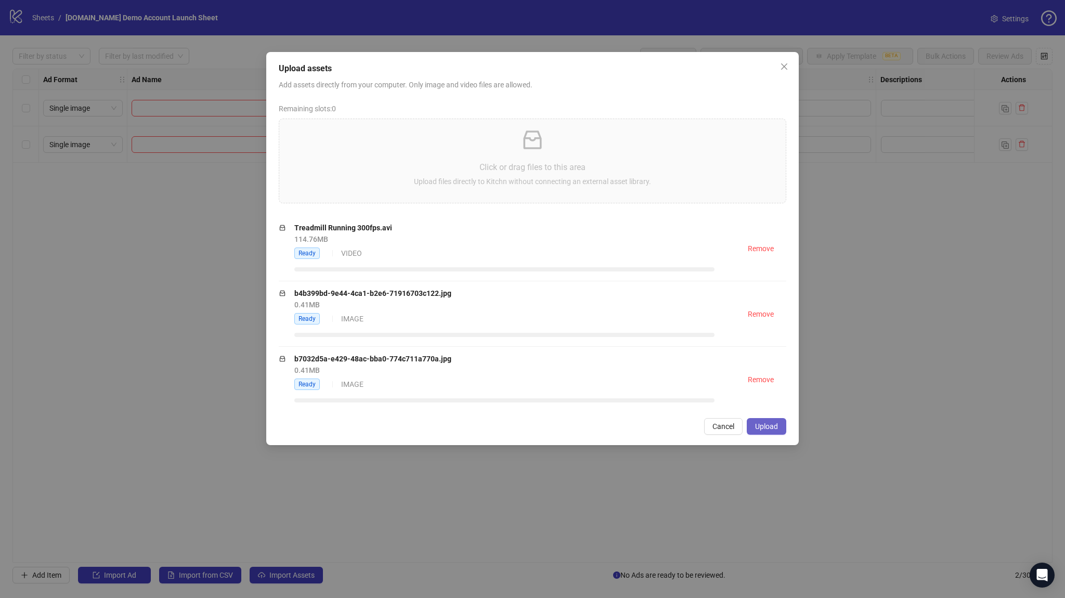
click at [758, 422] on span "Upload" at bounding box center [766, 426] width 23 height 8
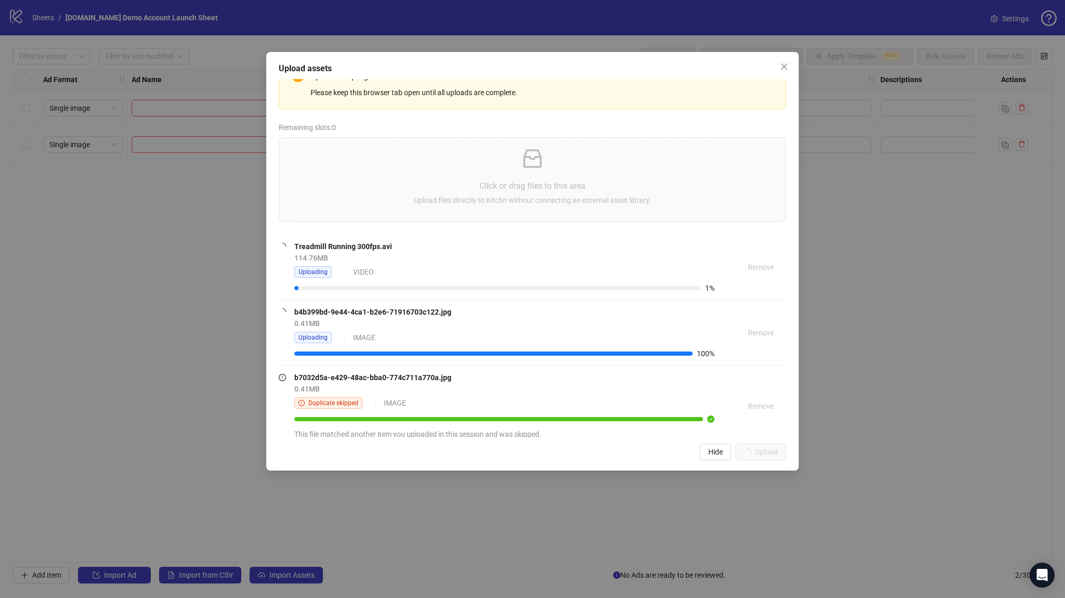
scroll to position [52, 0]
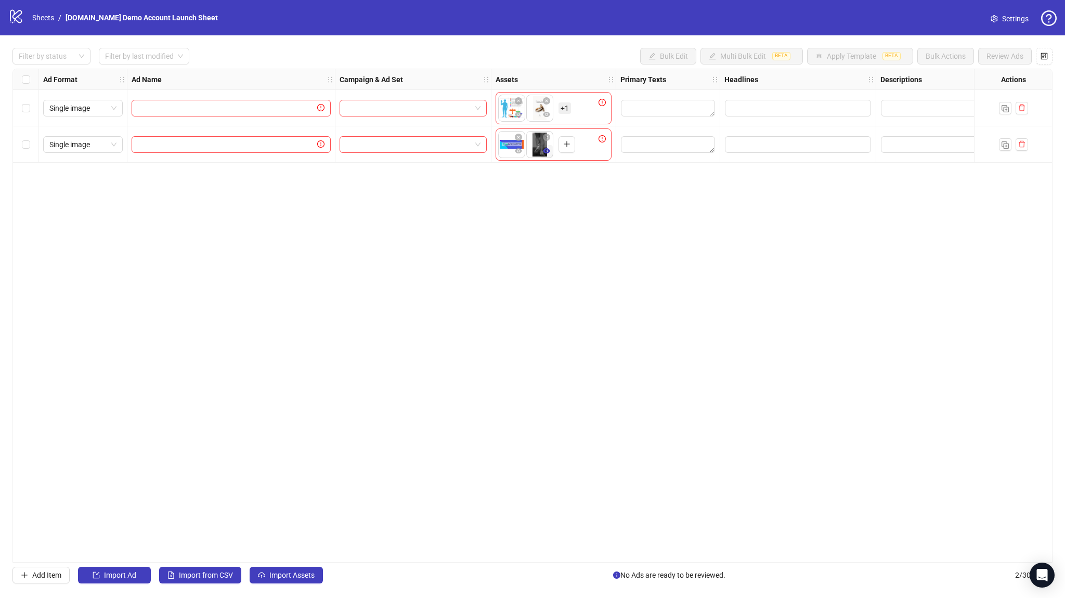
click at [547, 152] on icon "eye" at bounding box center [546, 150] width 7 height 5
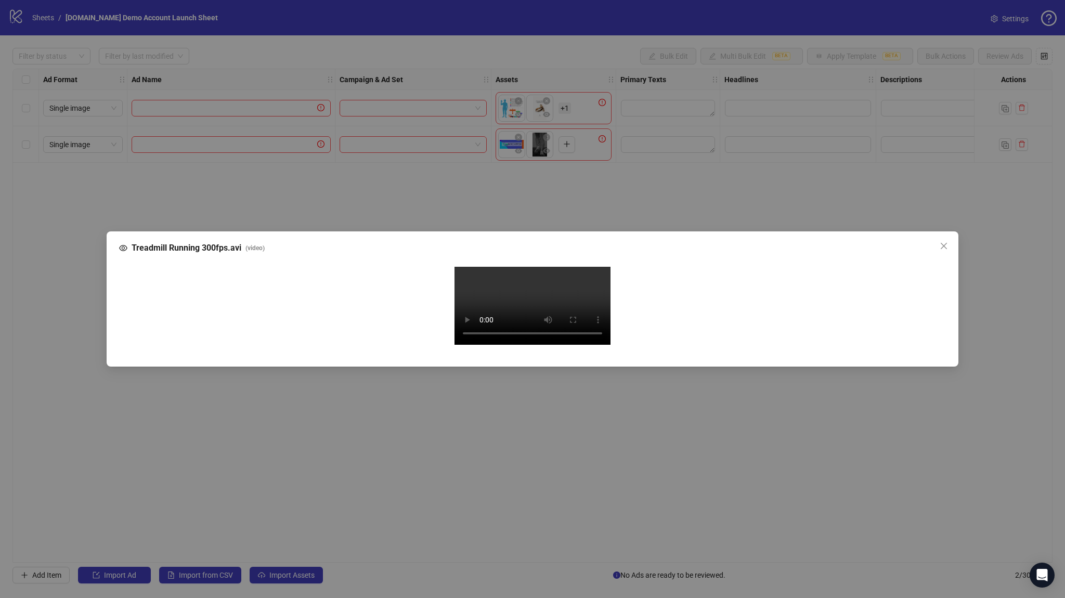
click at [786, 10] on div "Treadmill Running 300fps.avi ( video ) Your browser does not support the video …" at bounding box center [532, 299] width 1065 height 598
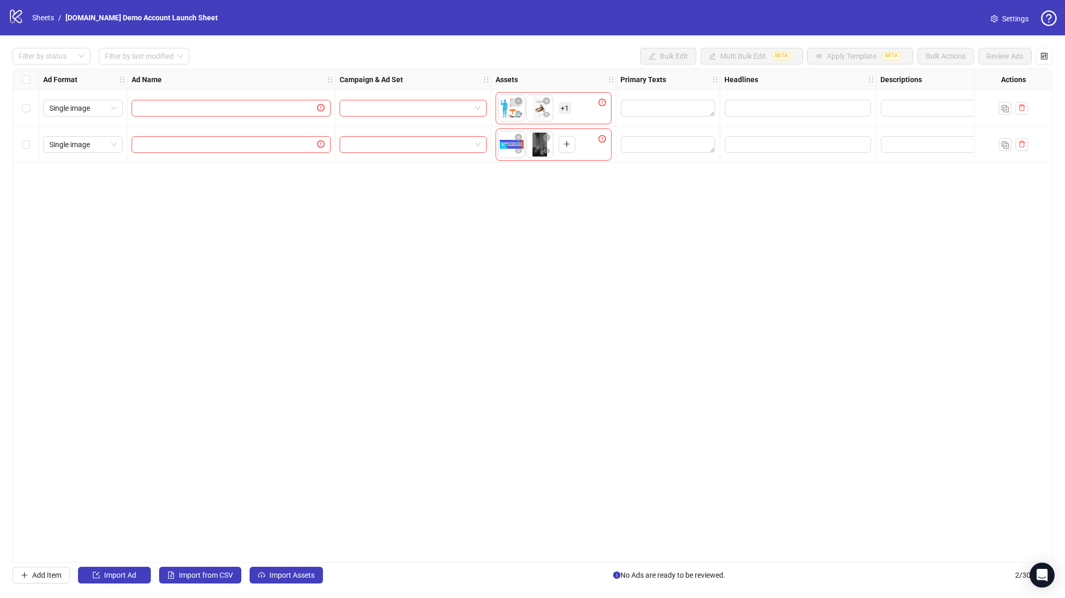
click at [595, 209] on div "Ad Format Ad Name Campaign & Ad Set Assets Primary Texts Headlines Descriptions…" at bounding box center [532, 316] width 1040 height 494
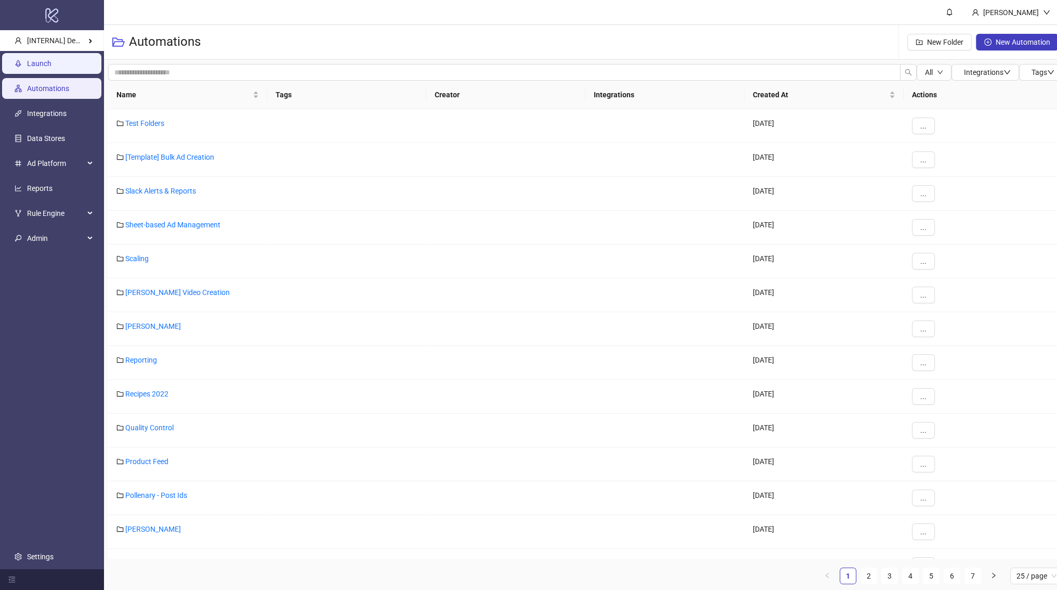
click at [51, 68] on link "Launch" at bounding box center [39, 63] width 24 height 8
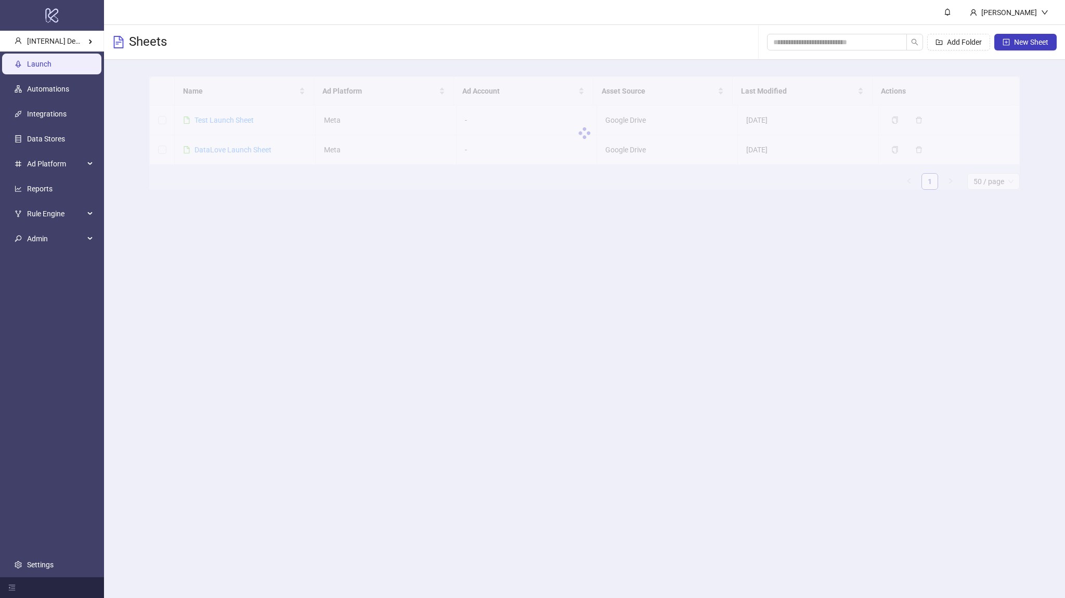
click at [223, 123] on div at bounding box center [584, 132] width 871 height 113
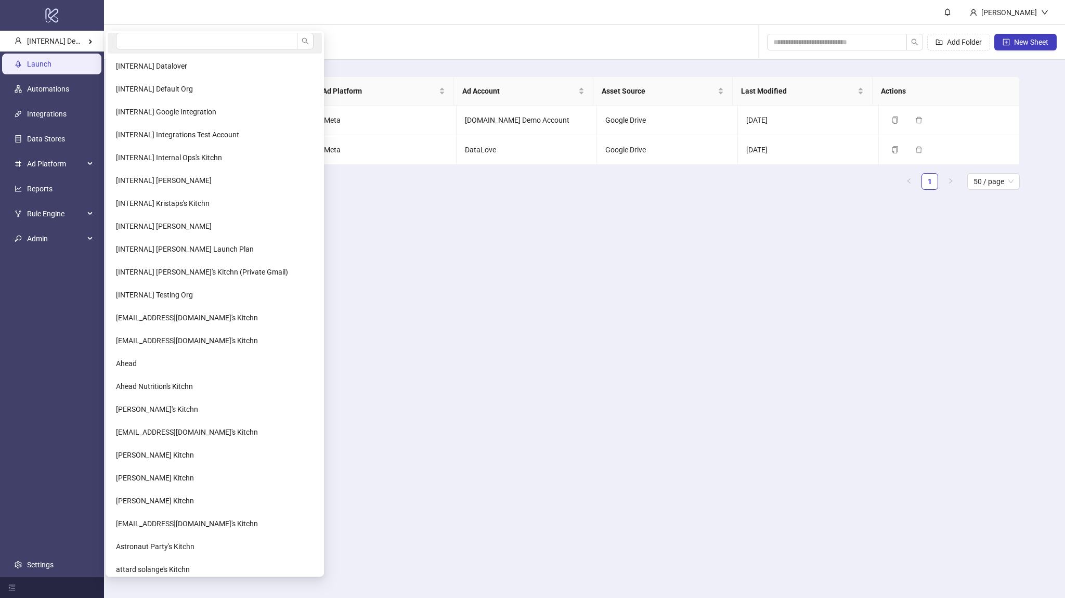
click at [134, 51] on li at bounding box center [215, 43] width 214 height 21
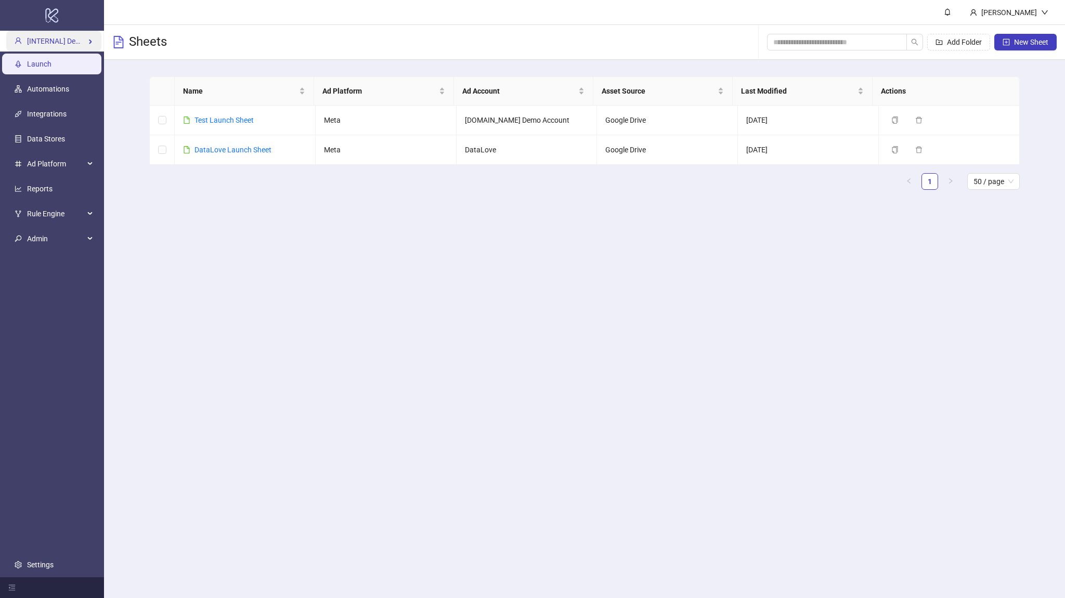
click at [82, 39] on span "[INTERNAL] Demo Account" at bounding box center [70, 41] width 87 height 8
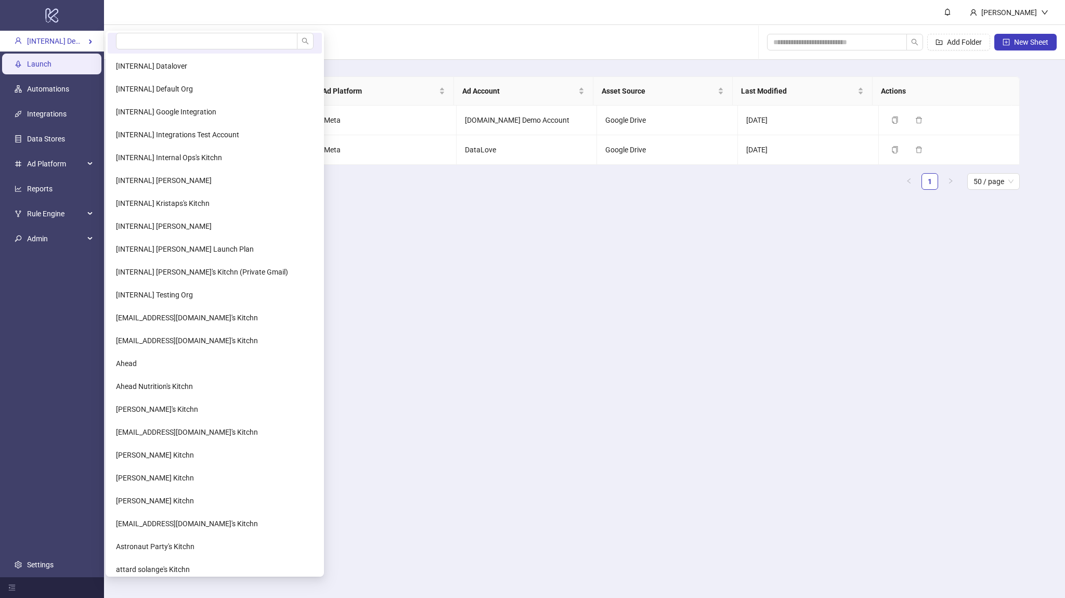
click at [144, 50] on li at bounding box center [215, 43] width 214 height 21
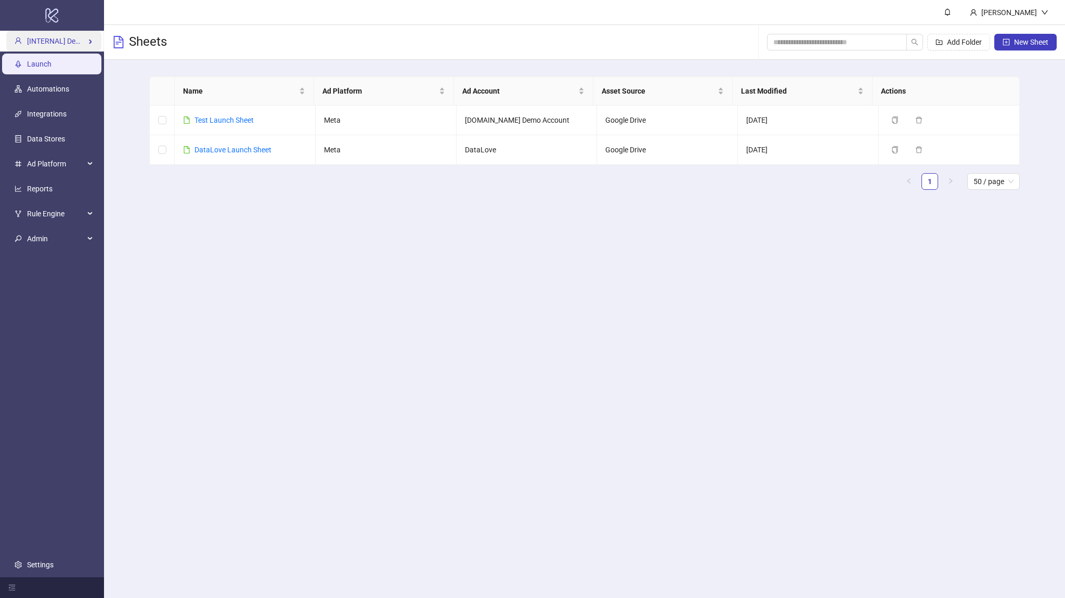
click at [91, 40] on span "[INTERNAL] Demo Account" at bounding box center [70, 41] width 87 height 8
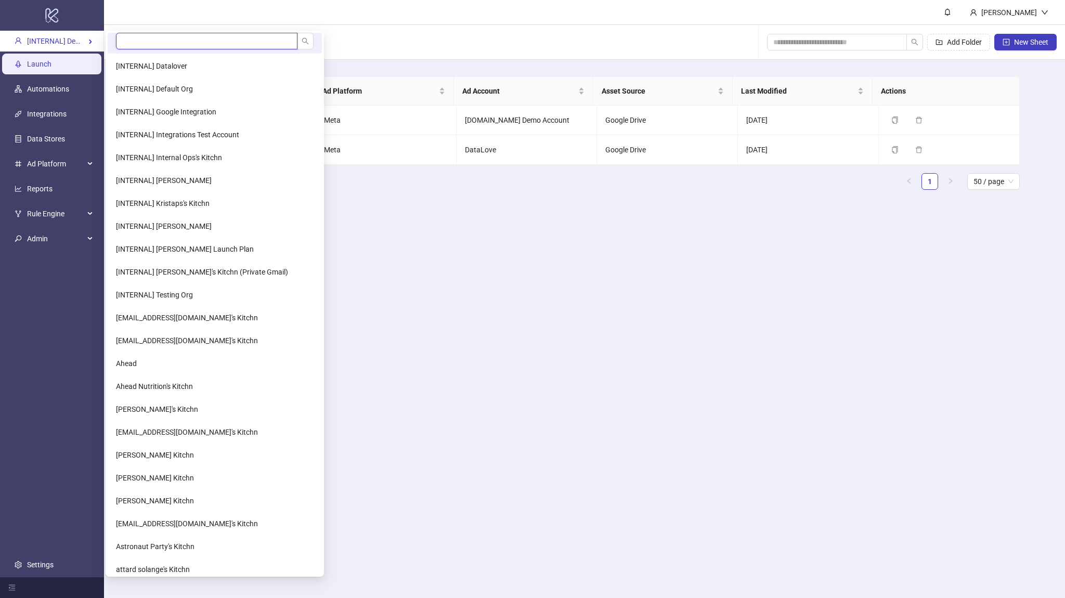
click at [152, 43] on input "search" at bounding box center [206, 41] width 181 height 17
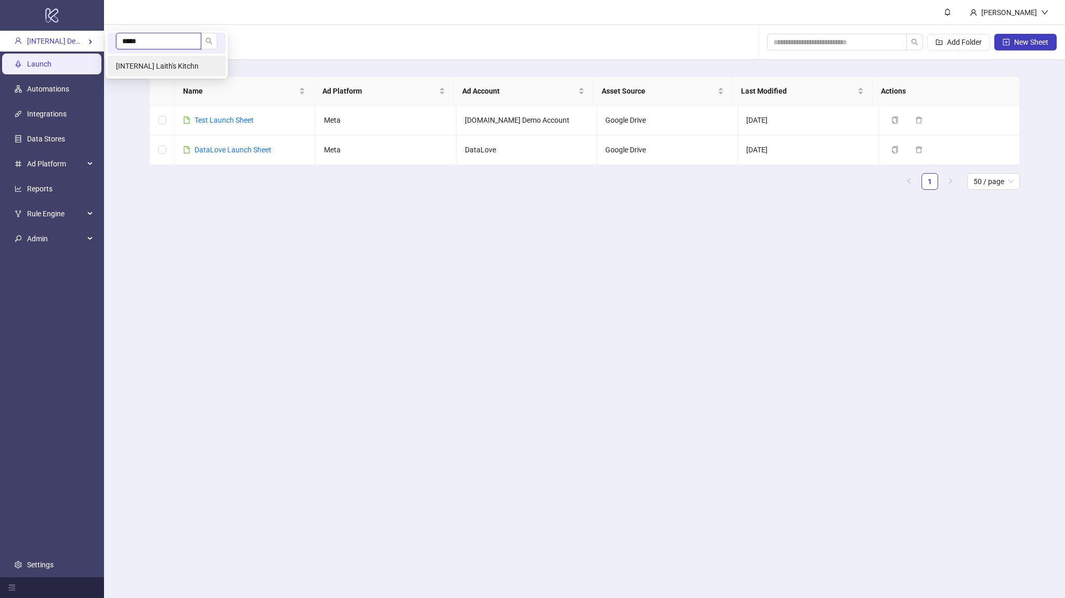
type input "*****"
click at [188, 60] on li "[INTERNAL] Laith's Kitchn" at bounding box center [167, 66] width 118 height 21
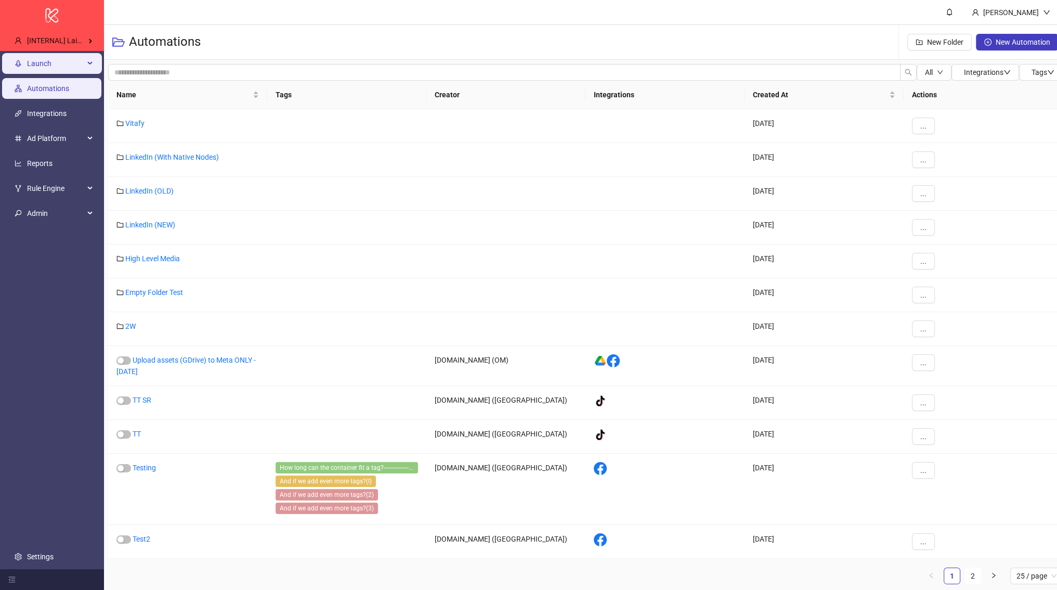
click at [63, 63] on span "Launch" at bounding box center [55, 63] width 57 height 21
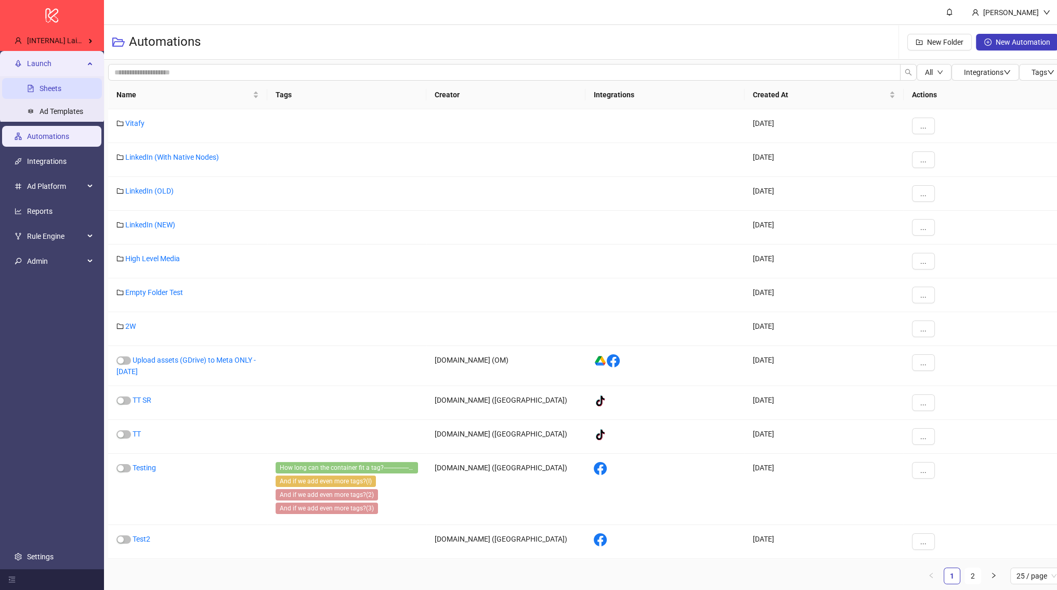
click at [61, 87] on link "Sheets" at bounding box center [51, 88] width 22 height 8
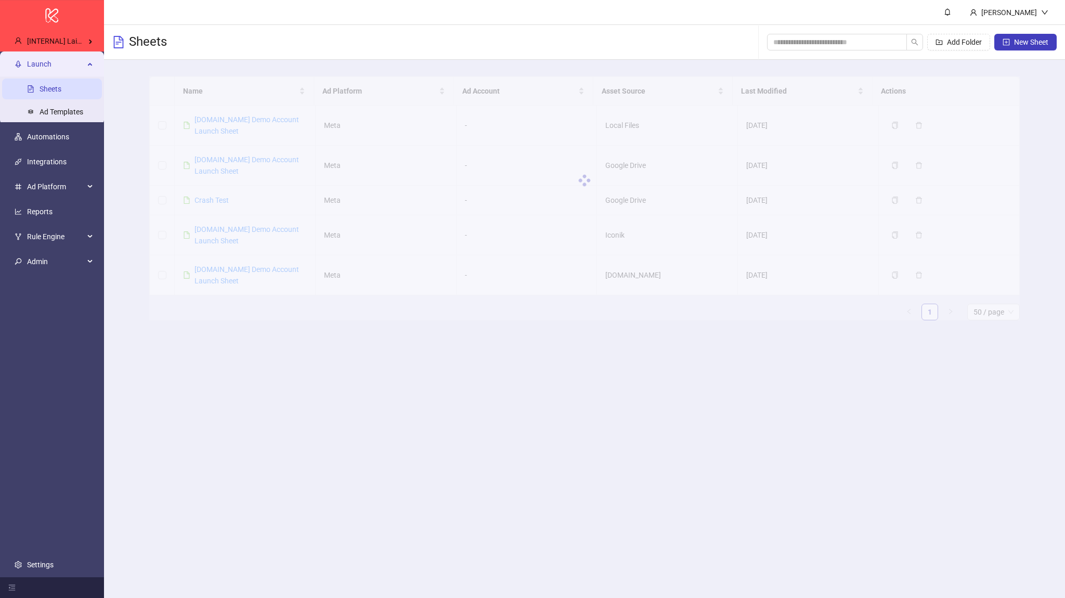
click at [232, 115] on div at bounding box center [584, 180] width 871 height 208
click at [231, 124] on div at bounding box center [584, 180] width 871 height 208
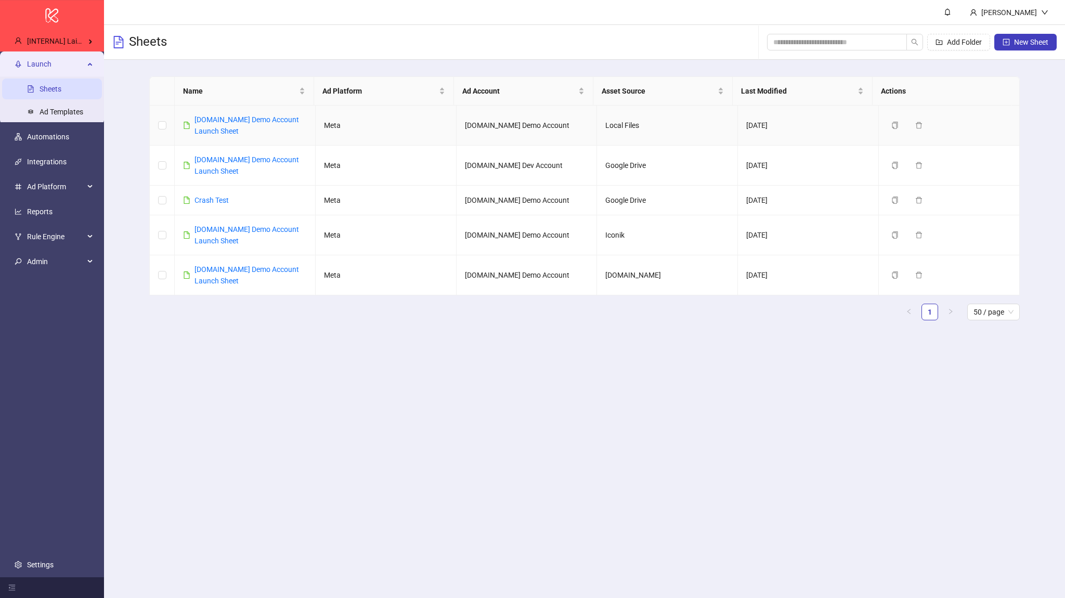
click at [222, 123] on div "[DOMAIN_NAME] Demo Account Launch Sheet" at bounding box center [250, 125] width 112 height 23
click at [218, 121] on link "[DOMAIN_NAME] Demo Account Launch Sheet" at bounding box center [246, 125] width 105 height 20
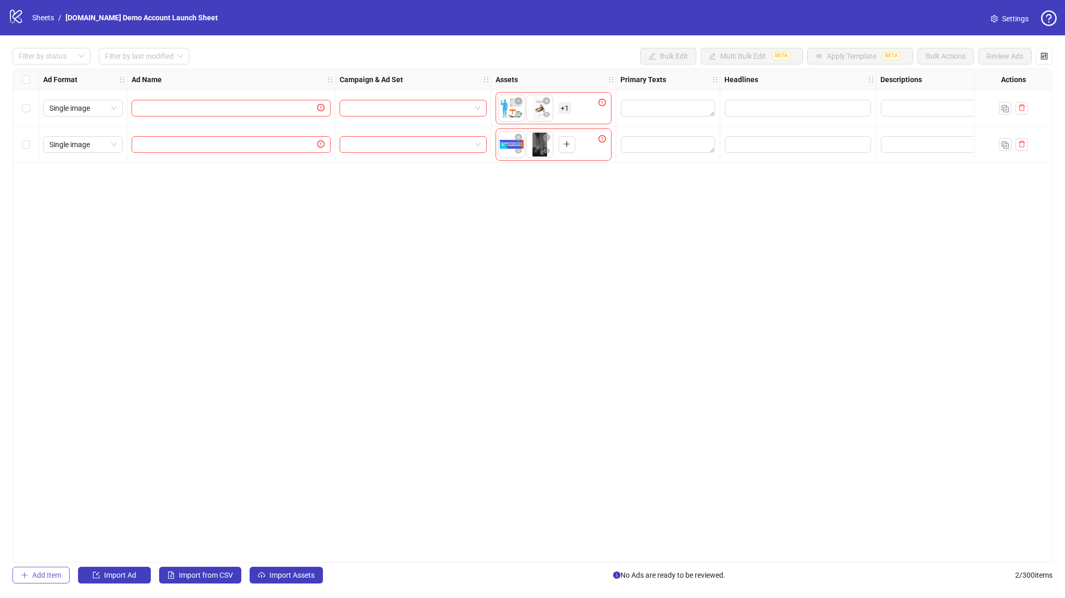
click at [62, 575] on button "Add Item" at bounding box center [40, 575] width 57 height 17
click at [513, 183] on icon "plus" at bounding box center [510, 180] width 7 height 7
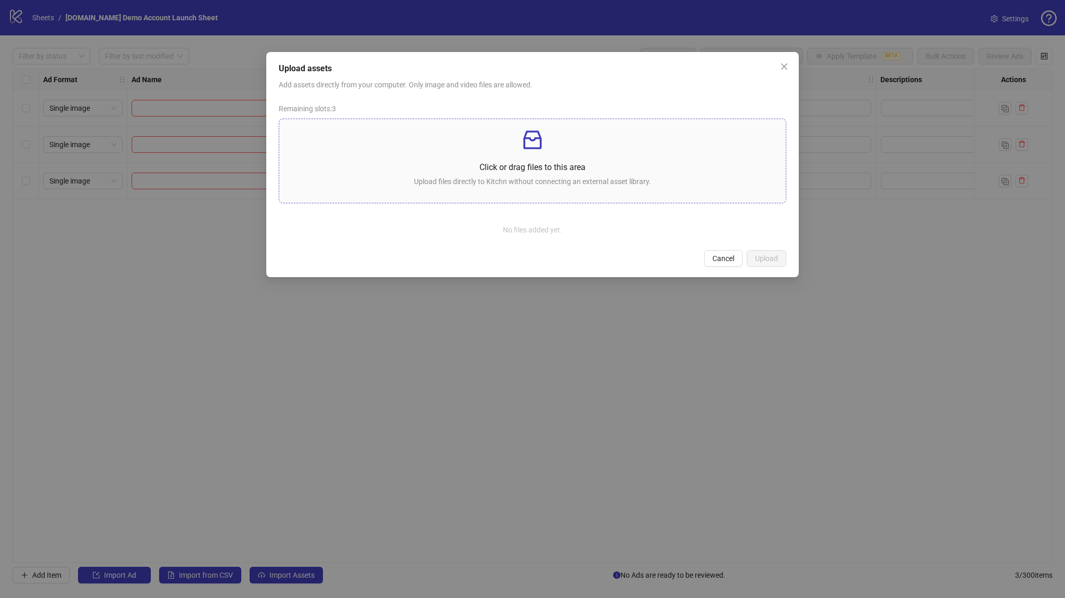
click at [485, 180] on p "Upload files directly to Kitchn without connecting an external asset library." at bounding box center [533, 181] width 490 height 11
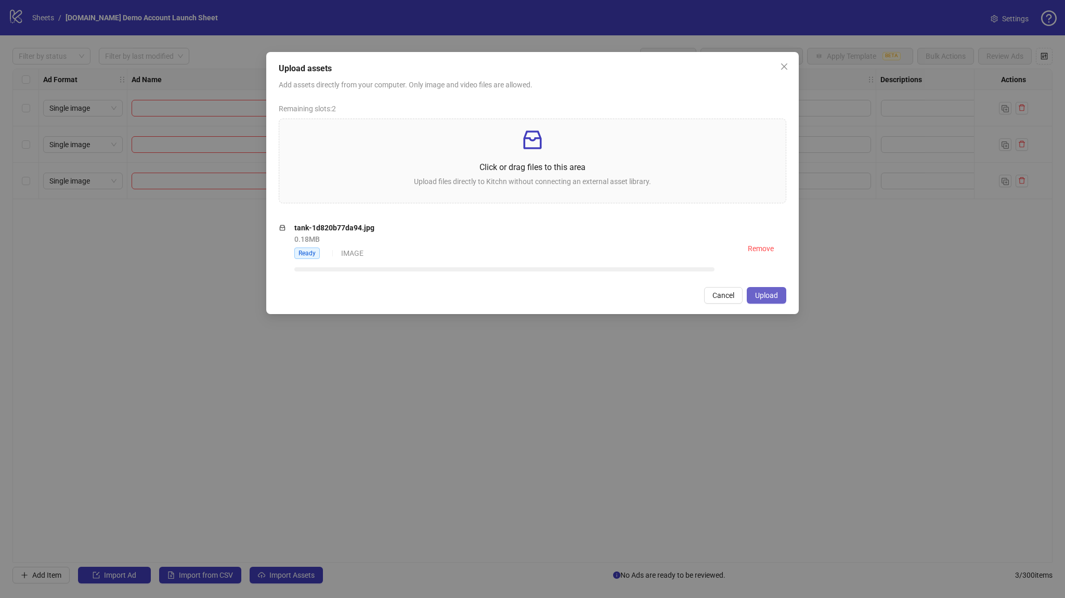
click at [763, 301] on button "Upload" at bounding box center [767, 295] width 40 height 17
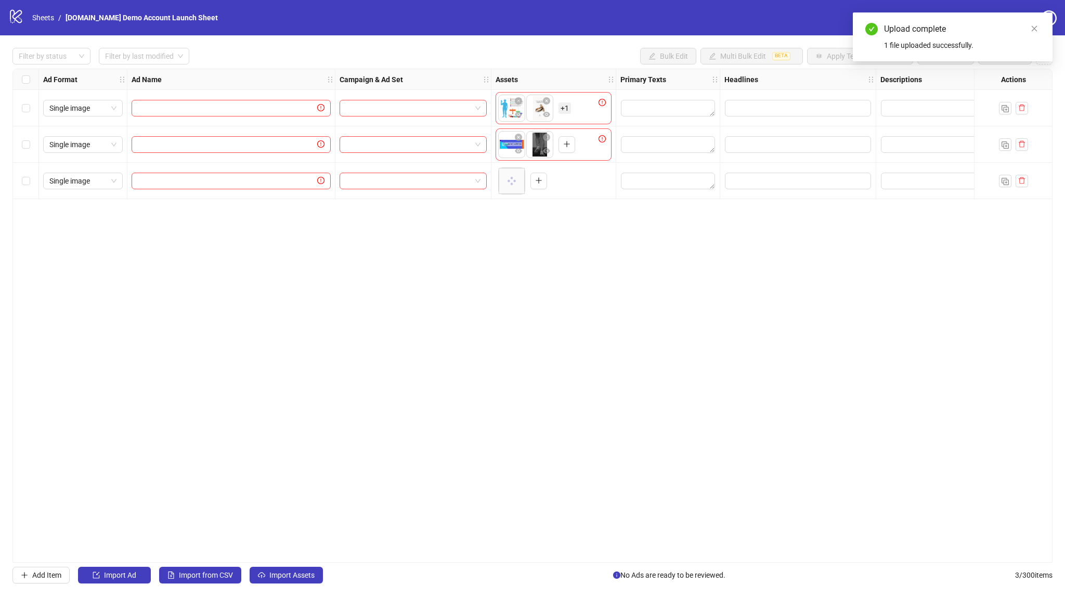
click at [495, 211] on div "Ad Format Ad Name Campaign & Ad Set Assets Primary Texts Headlines Descriptions…" at bounding box center [532, 316] width 1040 height 494
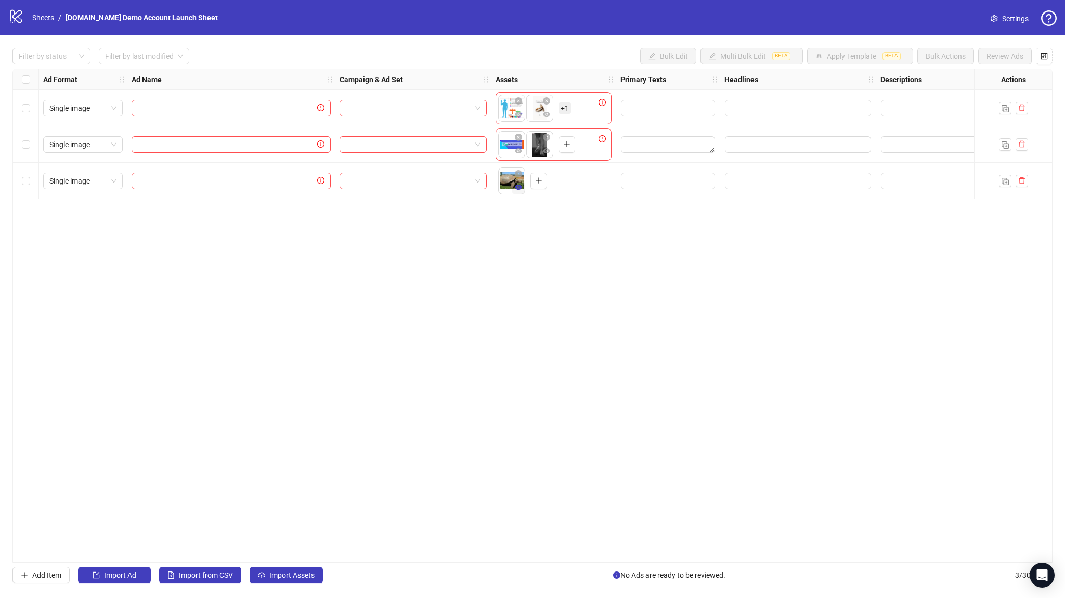
click at [514, 188] on button "button" at bounding box center [518, 187] width 12 height 12
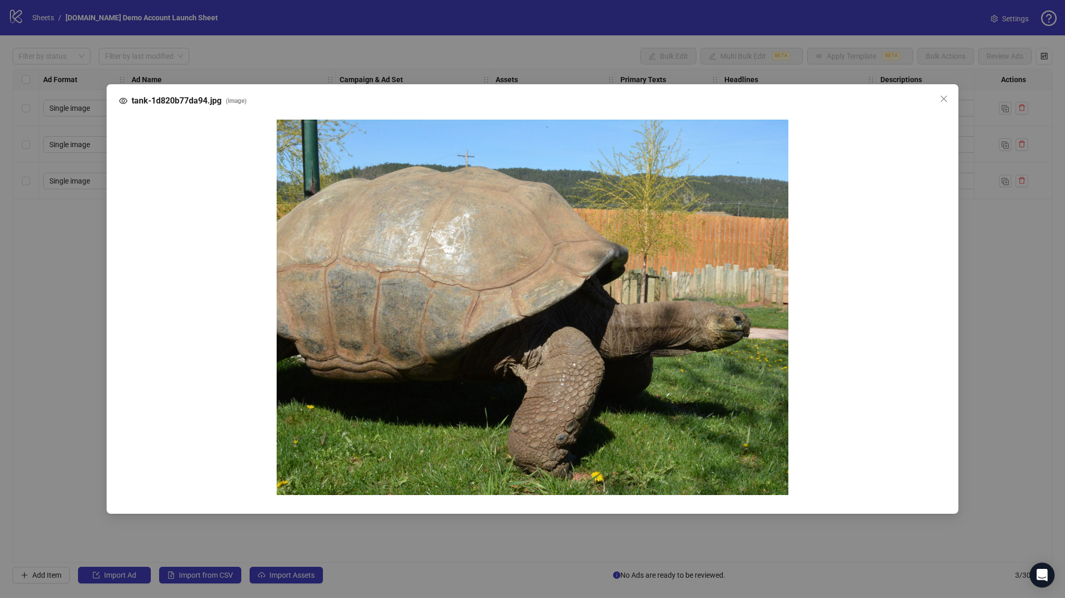
click at [11, 349] on div "tank-1d820b77da94.jpg ( image )" at bounding box center [532, 299] width 1065 height 598
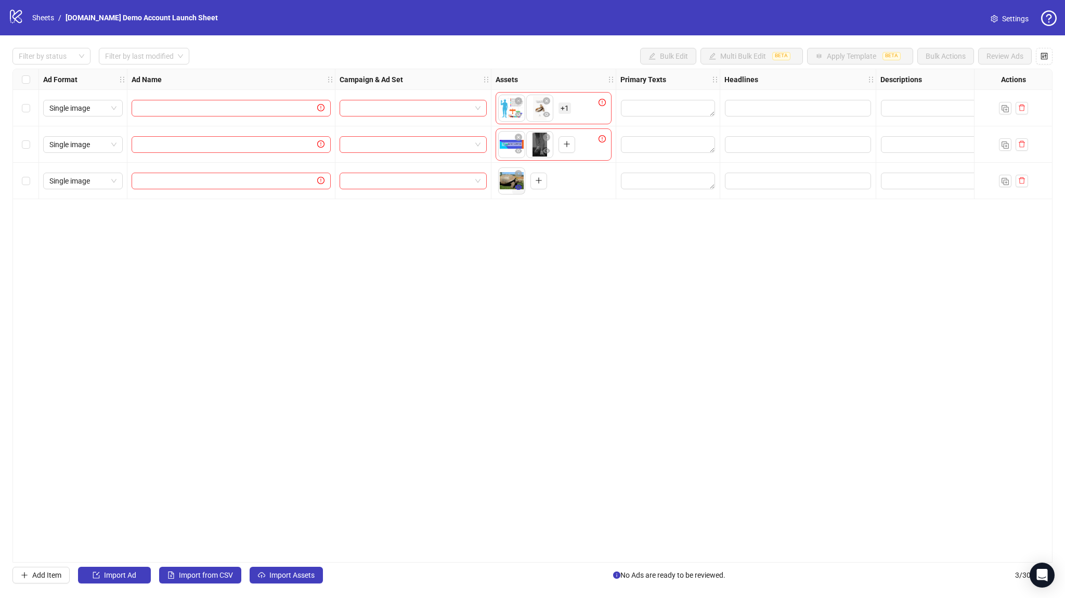
click at [515, 187] on icon "eye" at bounding box center [518, 187] width 7 height 5
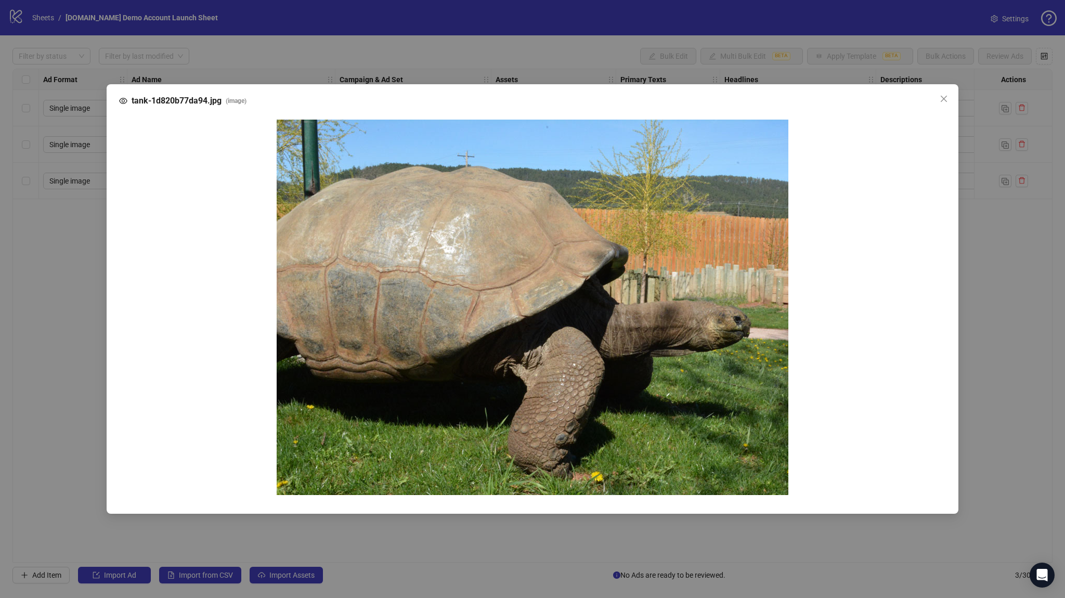
click at [47, 290] on div "tank-1d820b77da94.jpg ( image )" at bounding box center [532, 299] width 1065 height 598
